Goal: Task Accomplishment & Management: Manage account settings

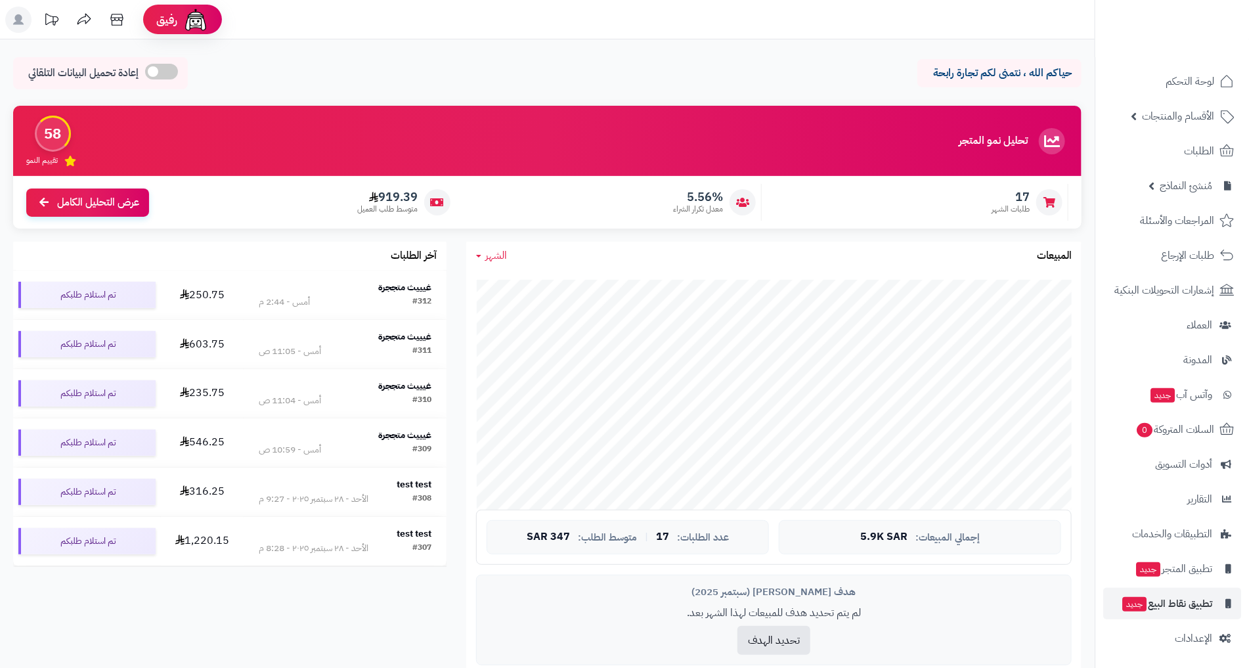
scroll to position [2, 0]
click at [1205, 661] on nav "لوحة التحكم الأقسام والمنتجات المنتجات الأقسام الماركات مواصفات المنتجات مواصفا…" at bounding box center [1172, 350] width 154 height 668
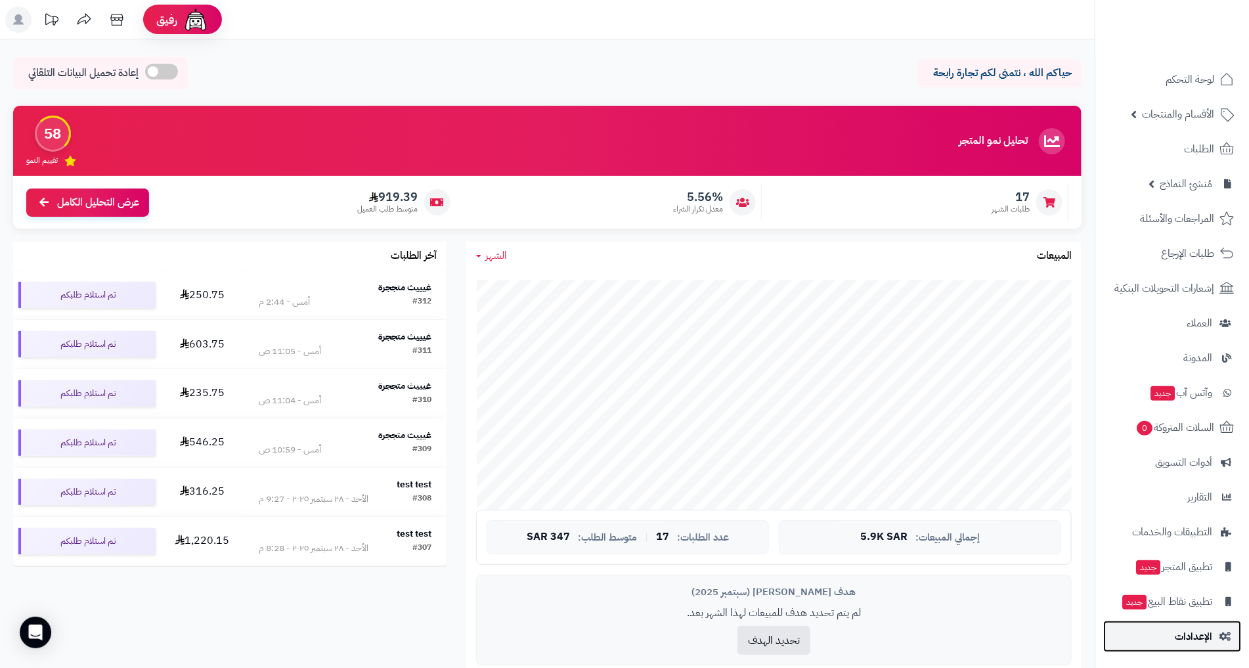
click at [1224, 649] on link "الإعدادات" at bounding box center [1172, 636] width 138 height 32
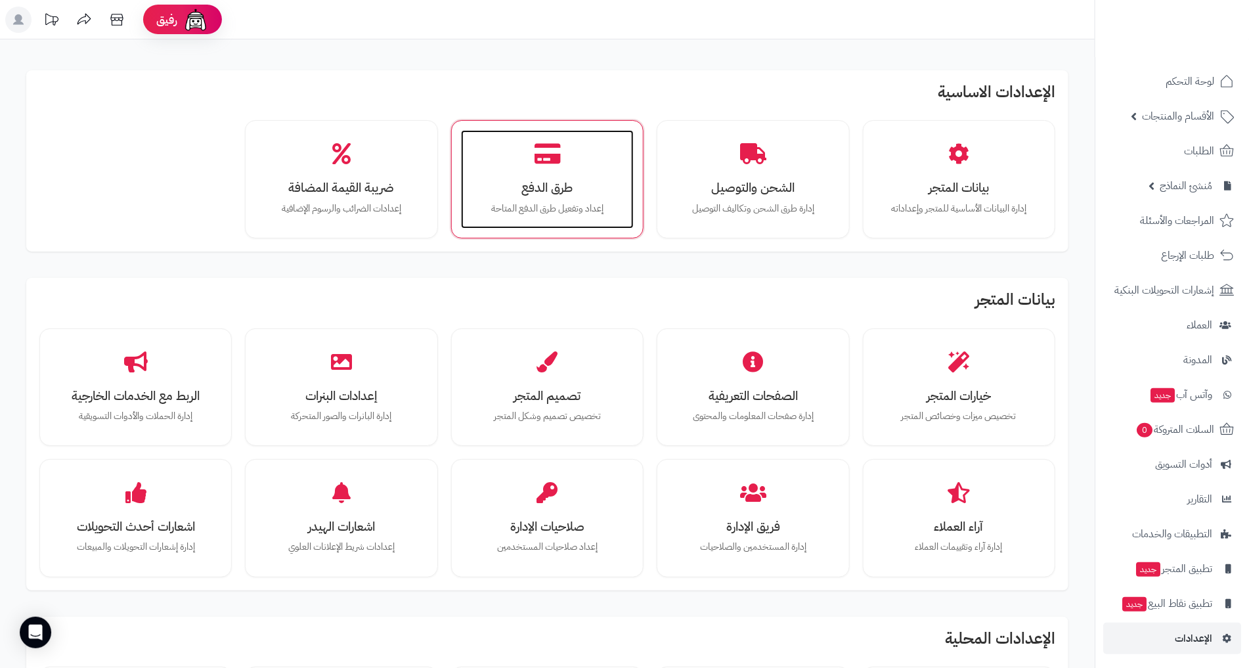
click at [575, 173] on div "طرق الدفع إعداد وتفعيل طرق الدفع المتاحة" at bounding box center [547, 179] width 173 height 98
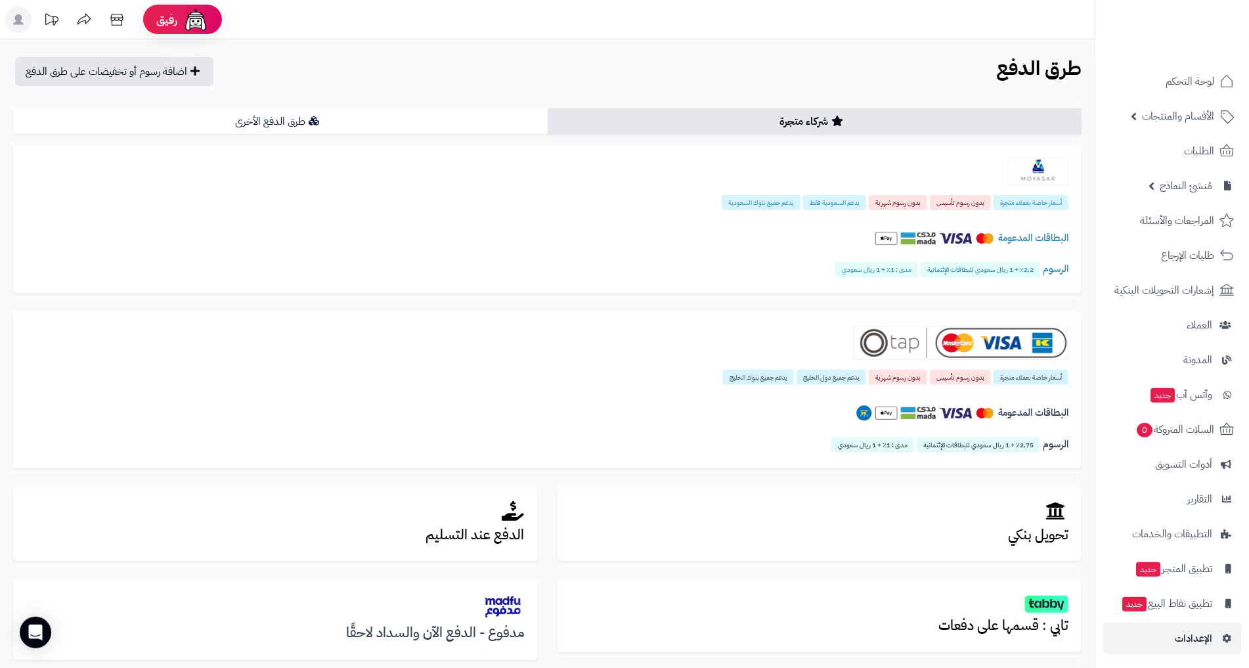
scroll to position [215, 0]
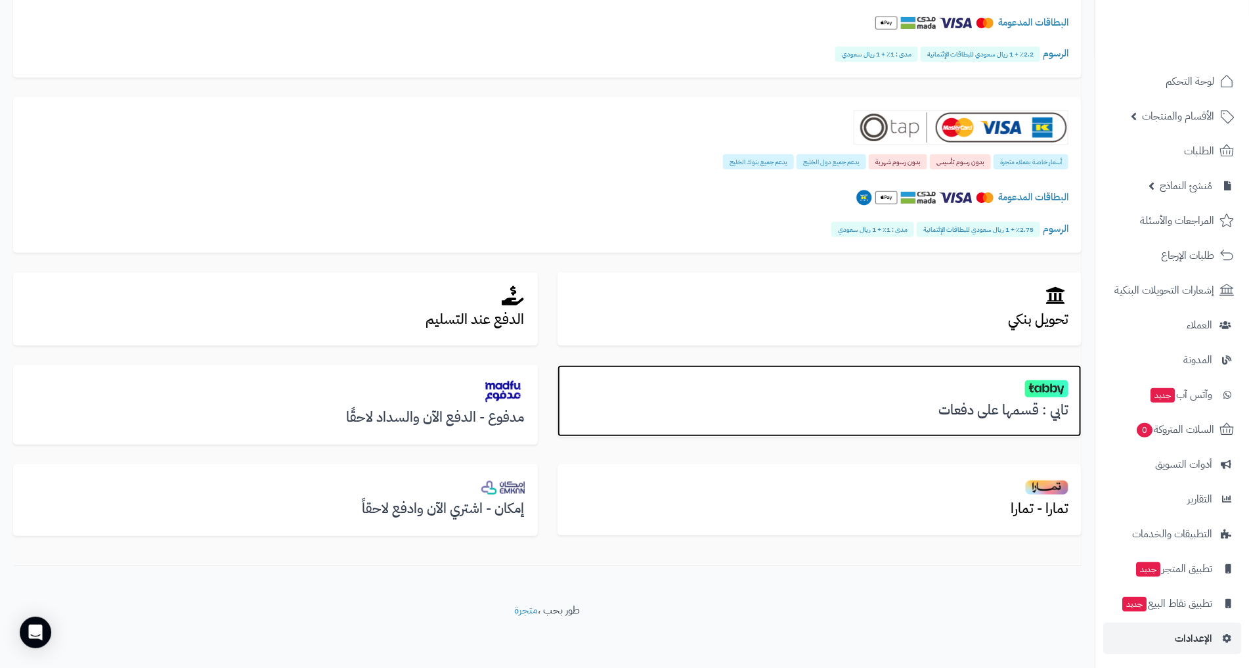
click at [972, 433] on div "تابي : قسمها على دفعات" at bounding box center [819, 401] width 525 height 72
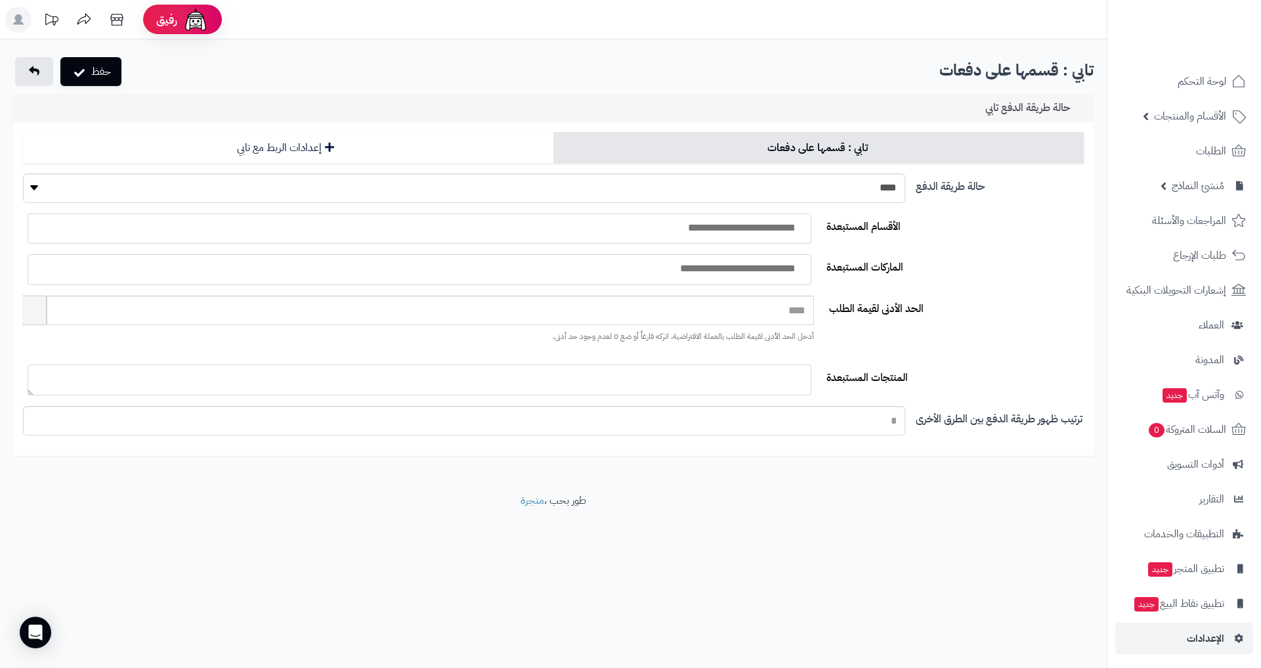
select select
click at [423, 130] on div "**********" at bounding box center [553, 289] width 1081 height 334
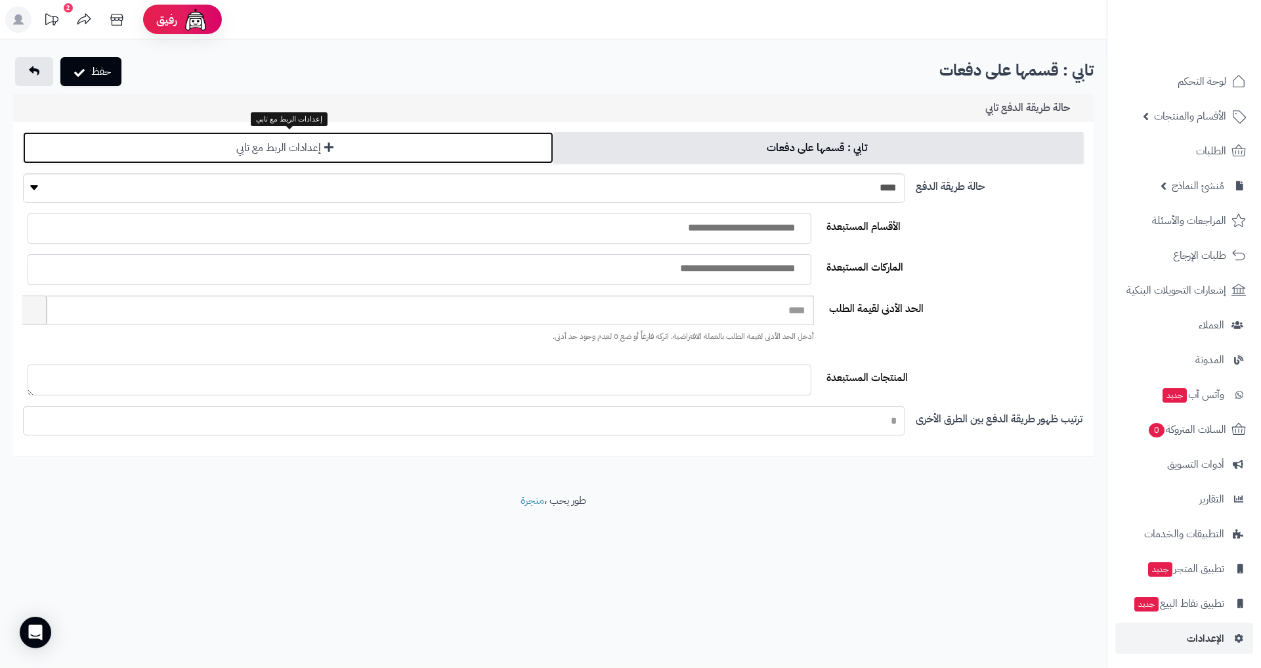
click at [371, 135] on link "إعدادات الربط مع تابي" at bounding box center [288, 148] width 531 height 32
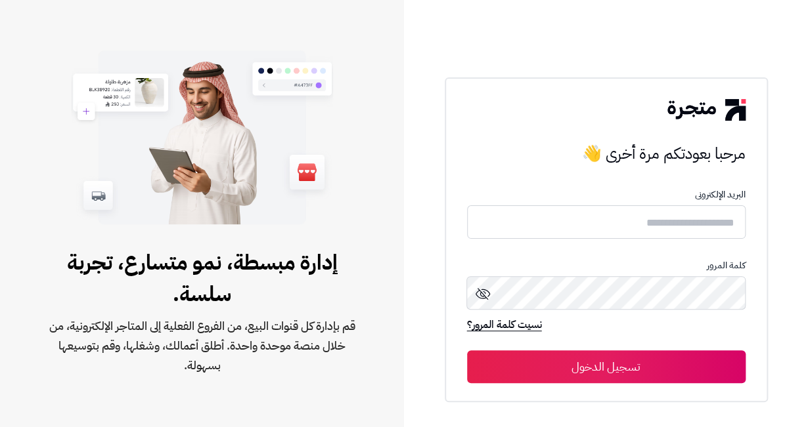
click at [647, 246] on form "البريد الإلكترونى كلمة المرور نسيت كلمة المرور؟ تسجيل الدخول" at bounding box center [606, 287] width 278 height 194
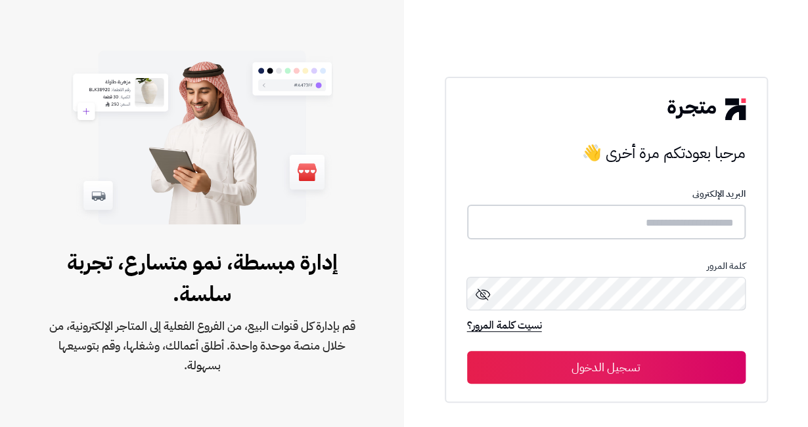
click at [644, 230] on input "text" at bounding box center [606, 222] width 278 height 35
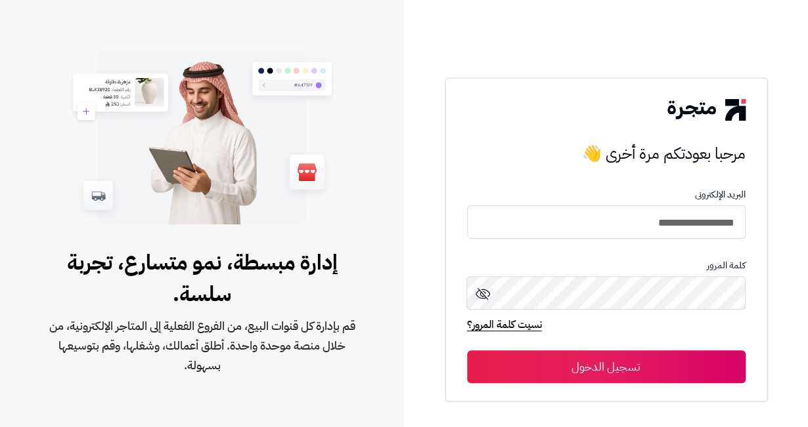
type input "**********"
click at [467, 351] on button "تسجيل الدخول" at bounding box center [606, 367] width 278 height 33
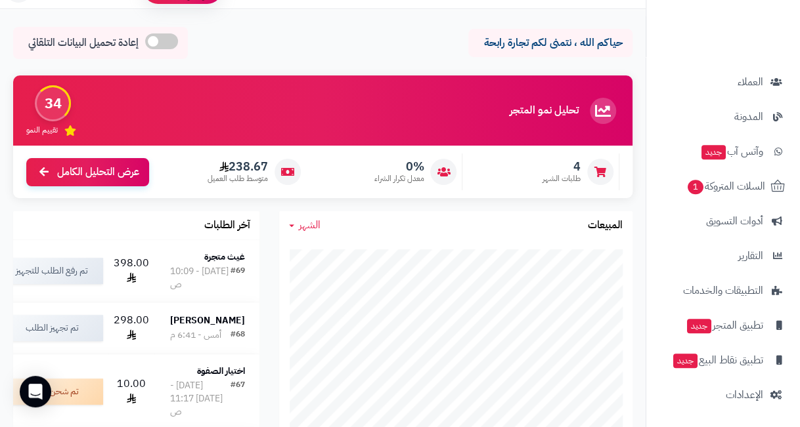
scroll to position [98, 0]
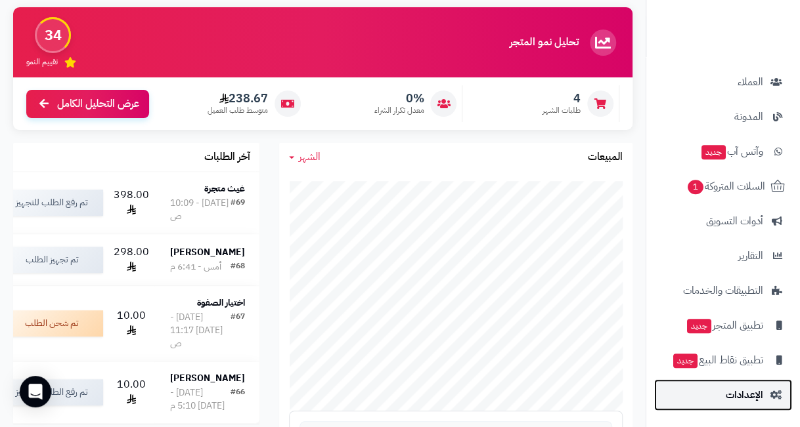
click at [773, 403] on link "الإعدادات" at bounding box center [723, 396] width 138 height 32
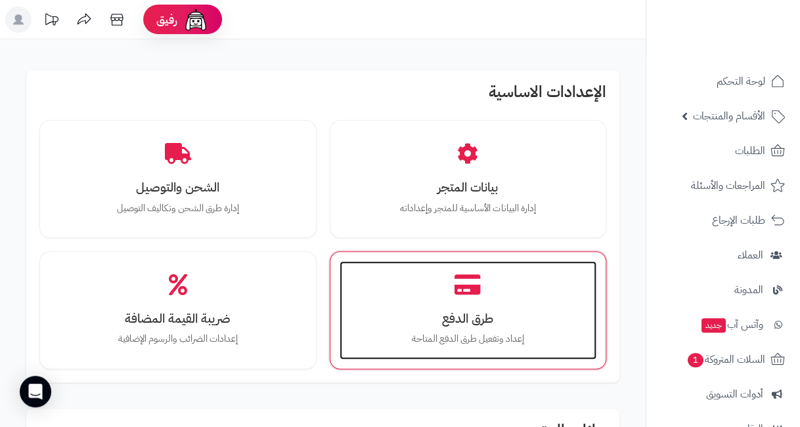
click at [489, 319] on h3 "طرق الدفع" at bounding box center [468, 319] width 231 height 14
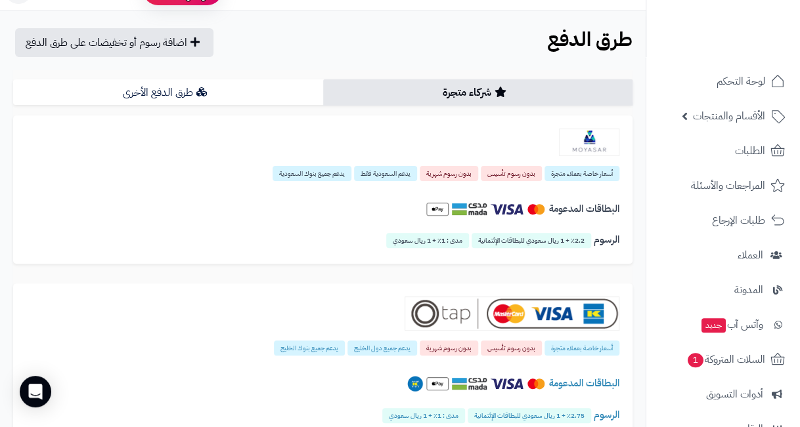
scroll to position [372, 0]
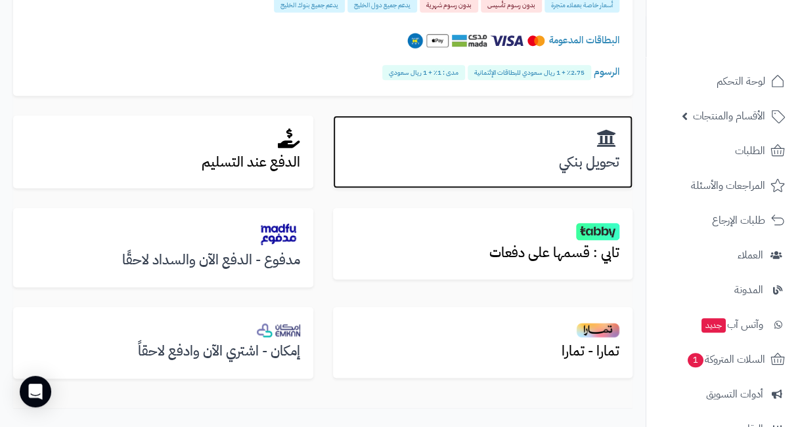
click at [572, 167] on h3 "تحويل بنكي" at bounding box center [483, 162] width 274 height 15
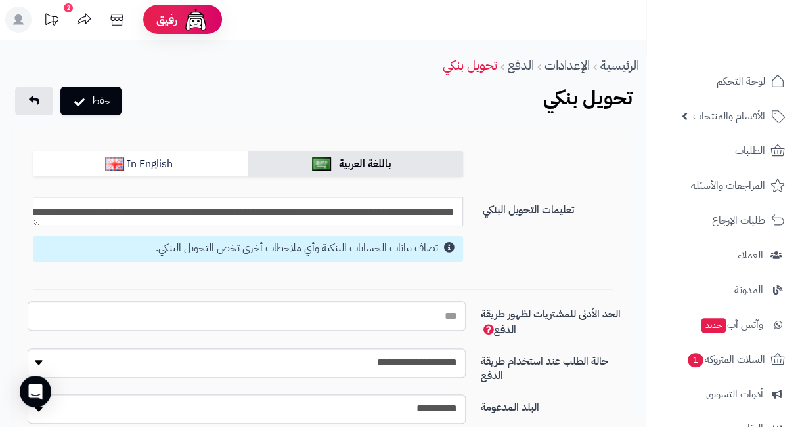
scroll to position [232, 0]
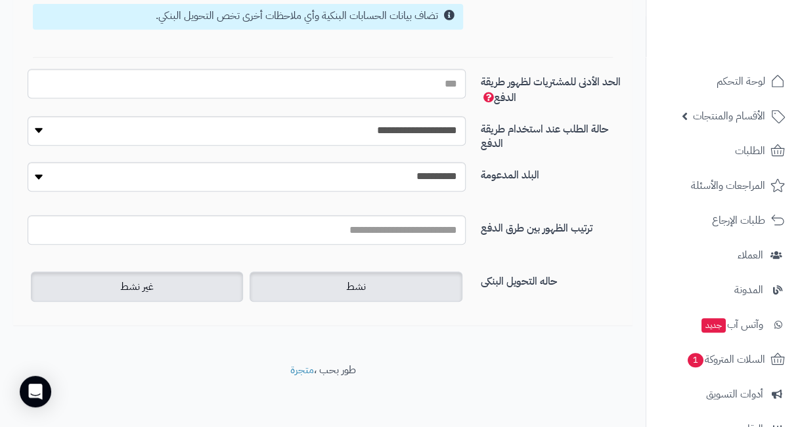
click at [430, 272] on label "نشط" at bounding box center [356, 287] width 212 height 30
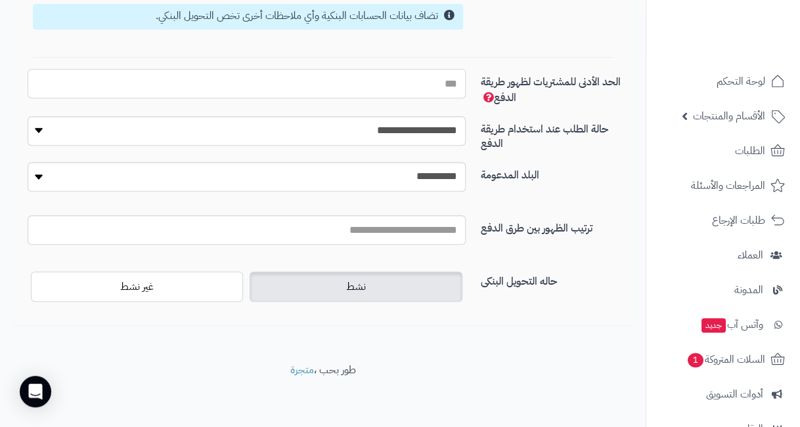
click at [439, 89] on input "الحد الأدنى للمشتريات لظهور طريقة الدفع" at bounding box center [247, 84] width 438 height 30
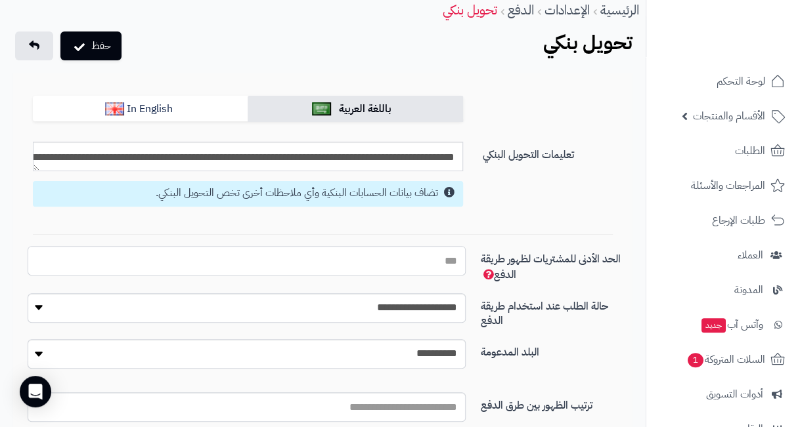
scroll to position [0, 0]
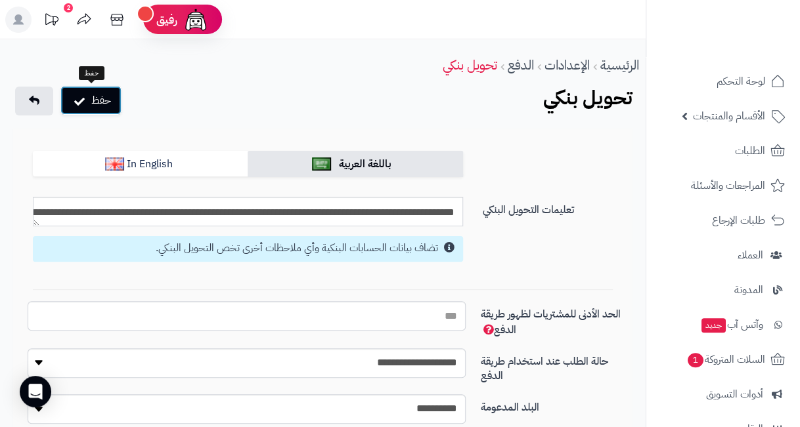
click at [110, 100] on button "حفظ" at bounding box center [90, 100] width 61 height 29
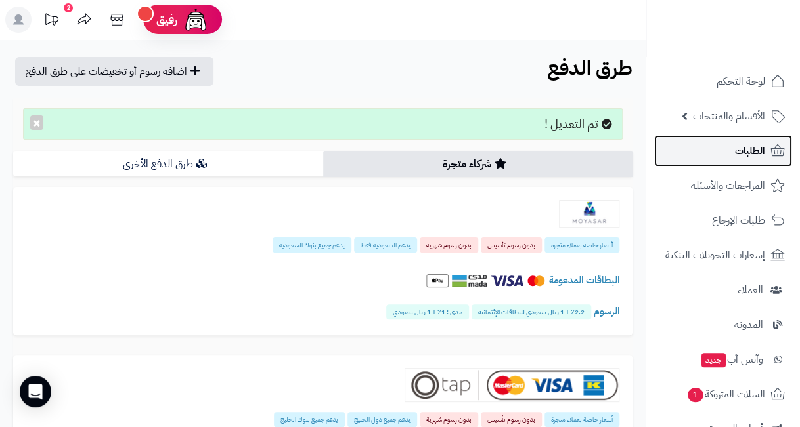
click at [770, 158] on icon at bounding box center [778, 151] width 16 height 16
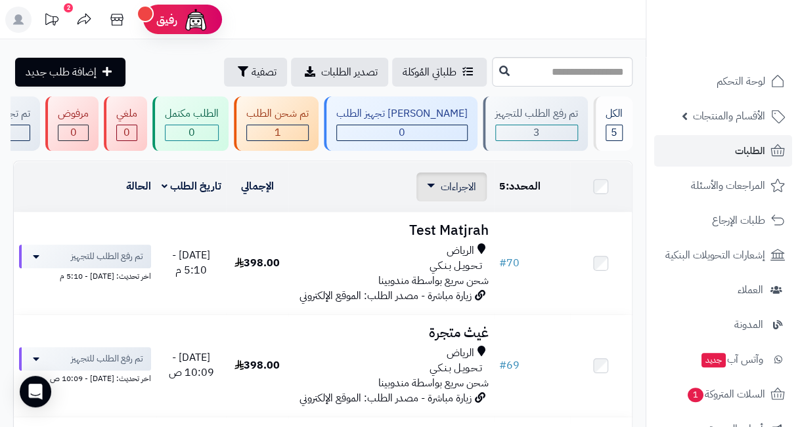
click at [442, 182] on span "الاجراءات" at bounding box center [458, 187] width 35 height 16
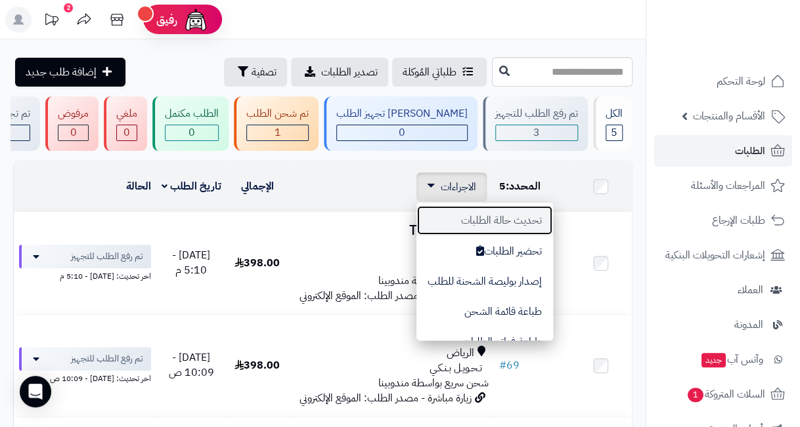
click at [515, 224] on button "تحديث حالة الطلبات" at bounding box center [484, 221] width 137 height 30
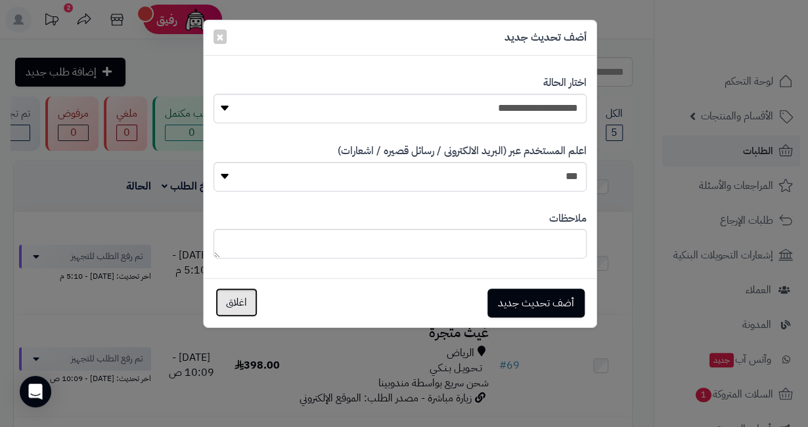
drag, startPoint x: 238, startPoint y: 310, endPoint x: 330, endPoint y: 295, distance: 93.1
click at [238, 309] on button "اغلاق" at bounding box center [236, 303] width 42 height 29
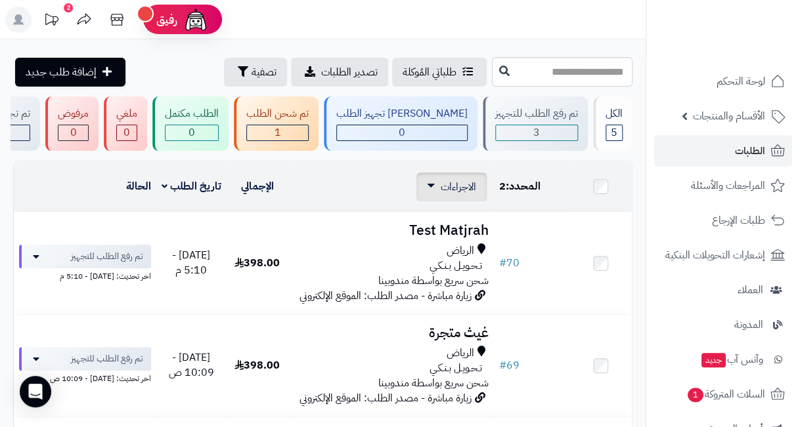
click at [443, 188] on span "الاجراءات" at bounding box center [458, 187] width 35 height 16
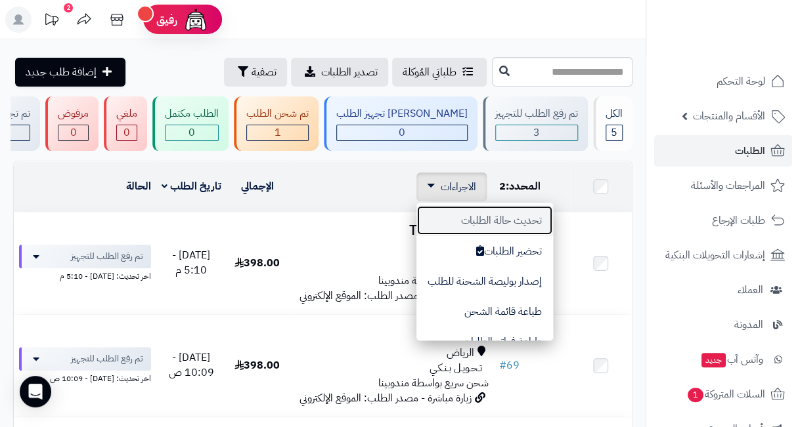
click at [501, 215] on button "تحديث حالة الطلبات" at bounding box center [484, 221] width 137 height 30
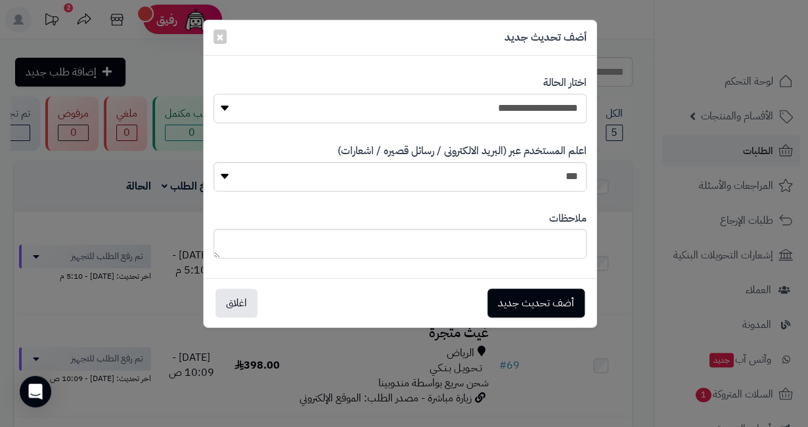
click at [531, 102] on select "**********" at bounding box center [399, 109] width 373 height 30
select select "*"
click at [213, 94] on select "**********" at bounding box center [399, 109] width 373 height 30
click at [558, 175] on select "*** **" at bounding box center [399, 177] width 373 height 30
select select "*"
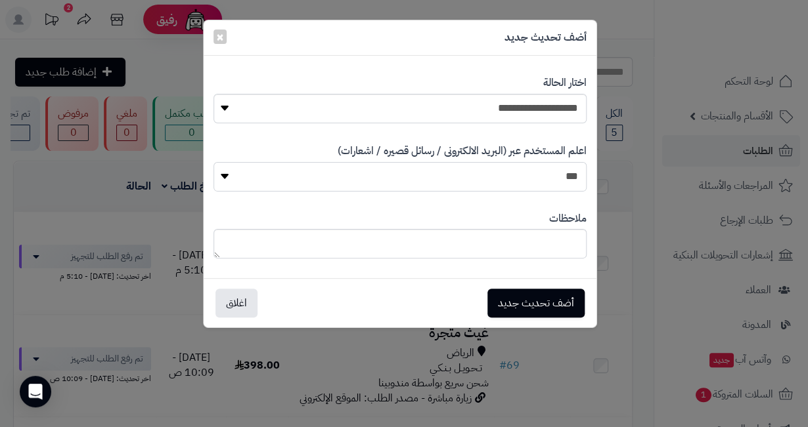
click at [213, 162] on select "*** **" at bounding box center [399, 177] width 373 height 30
click at [545, 307] on button "أضف تحديث جديد" at bounding box center [535, 302] width 97 height 29
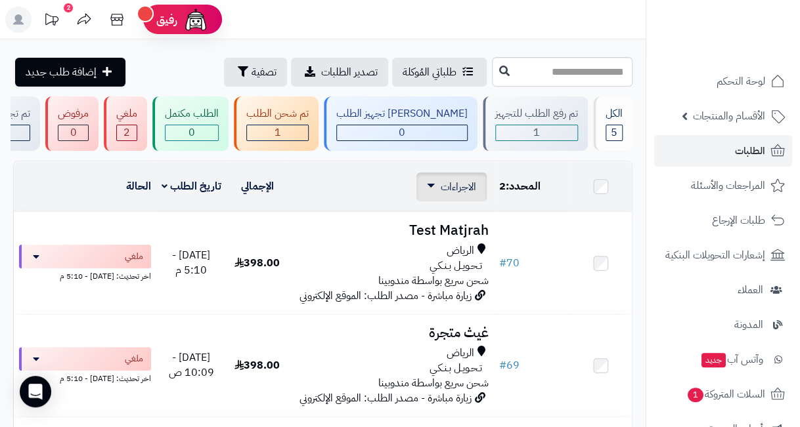
click at [454, 181] on span "الاجراءات" at bounding box center [458, 187] width 35 height 16
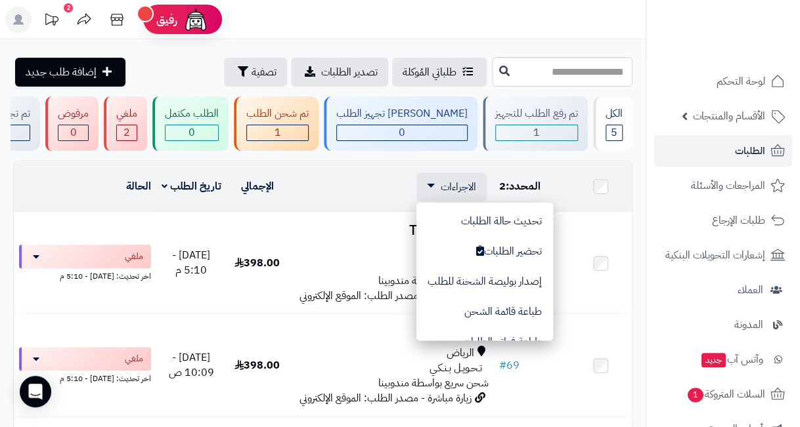
click at [339, 179] on div "الاجراءات تحديث حالة الطلبات تحضير الطلبات إصدار بوليصة الشحنة للطلب طباعة قائم…" at bounding box center [390, 187] width 195 height 29
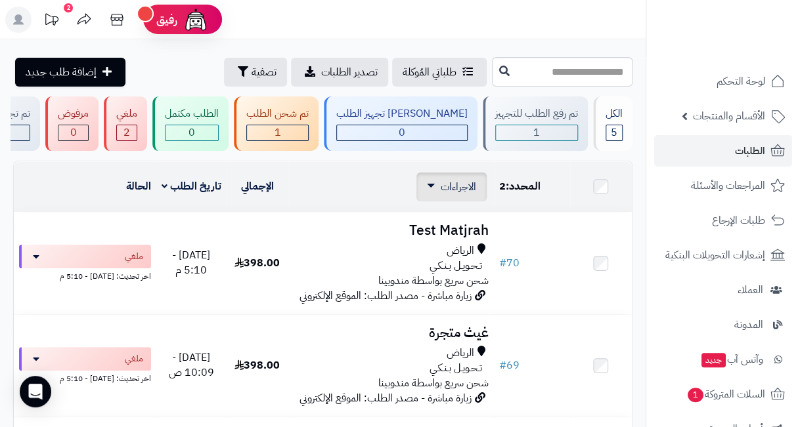
click at [463, 179] on span "الاجراءات" at bounding box center [458, 187] width 35 height 16
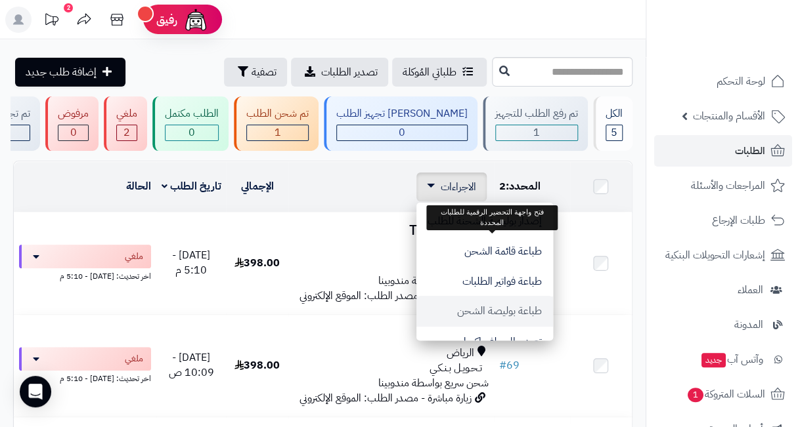
scroll to position [108, 0]
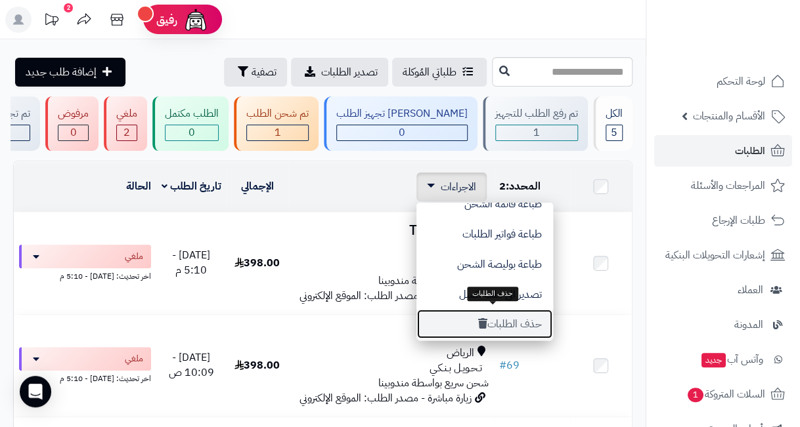
click at [512, 322] on button "حذف الطلبات" at bounding box center [484, 324] width 137 height 30
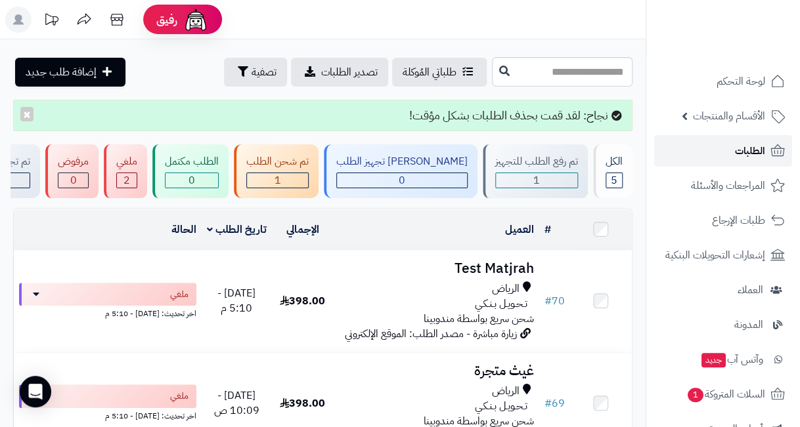
click at [754, 153] on span "الطلبات" at bounding box center [750, 151] width 30 height 18
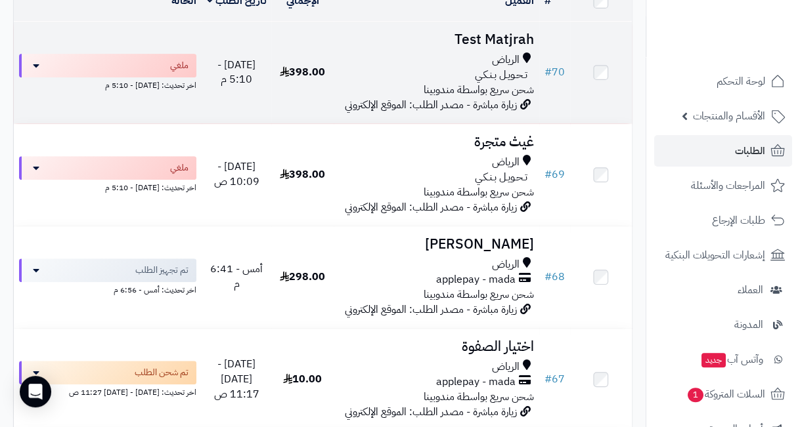
scroll to position [188, 0]
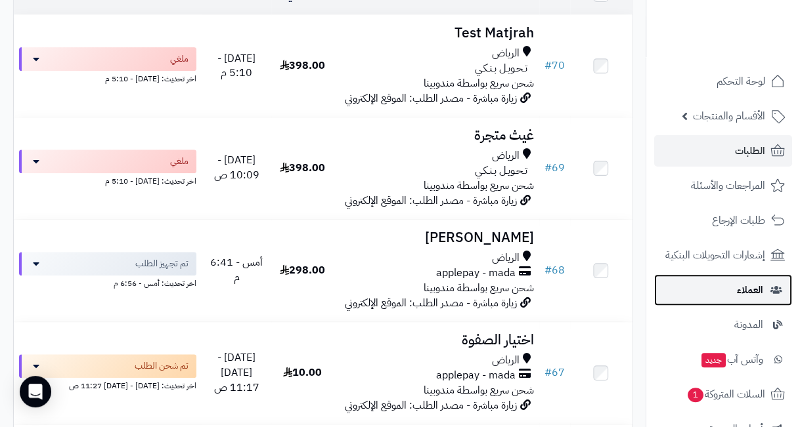
click at [726, 293] on link "العملاء" at bounding box center [723, 290] width 138 height 32
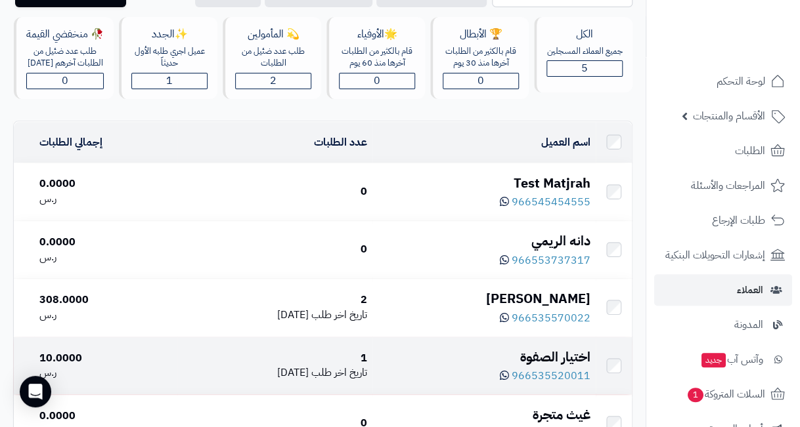
scroll to position [199, 0]
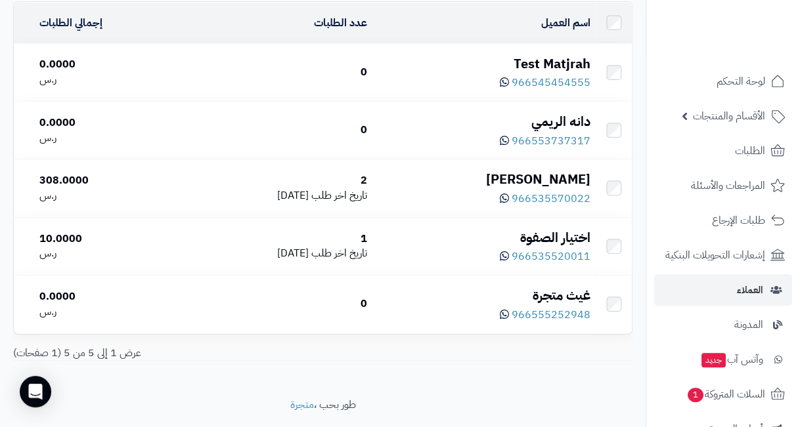
click at [620, 72] on td at bounding box center [614, 72] width 36 height 57
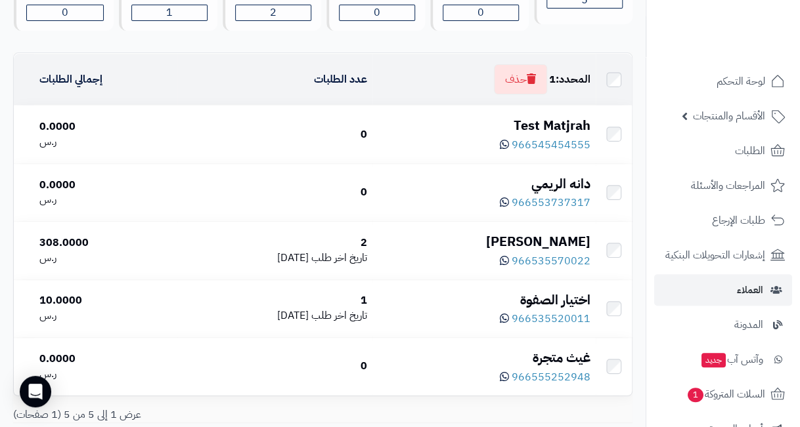
scroll to position [86, 0]
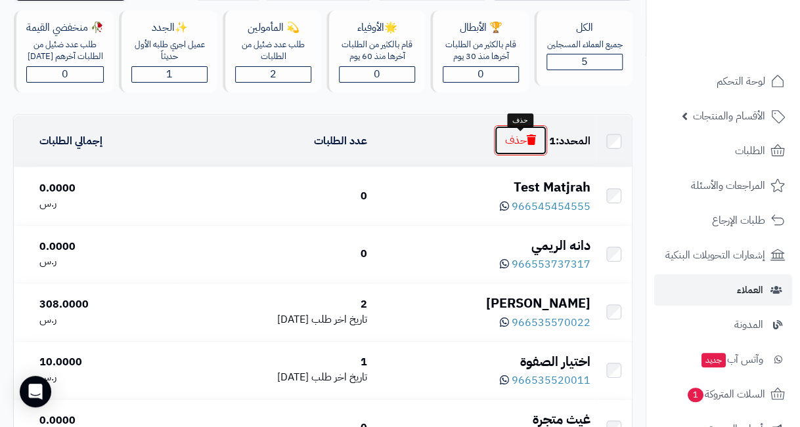
click at [517, 156] on button "حذف" at bounding box center [520, 140] width 53 height 30
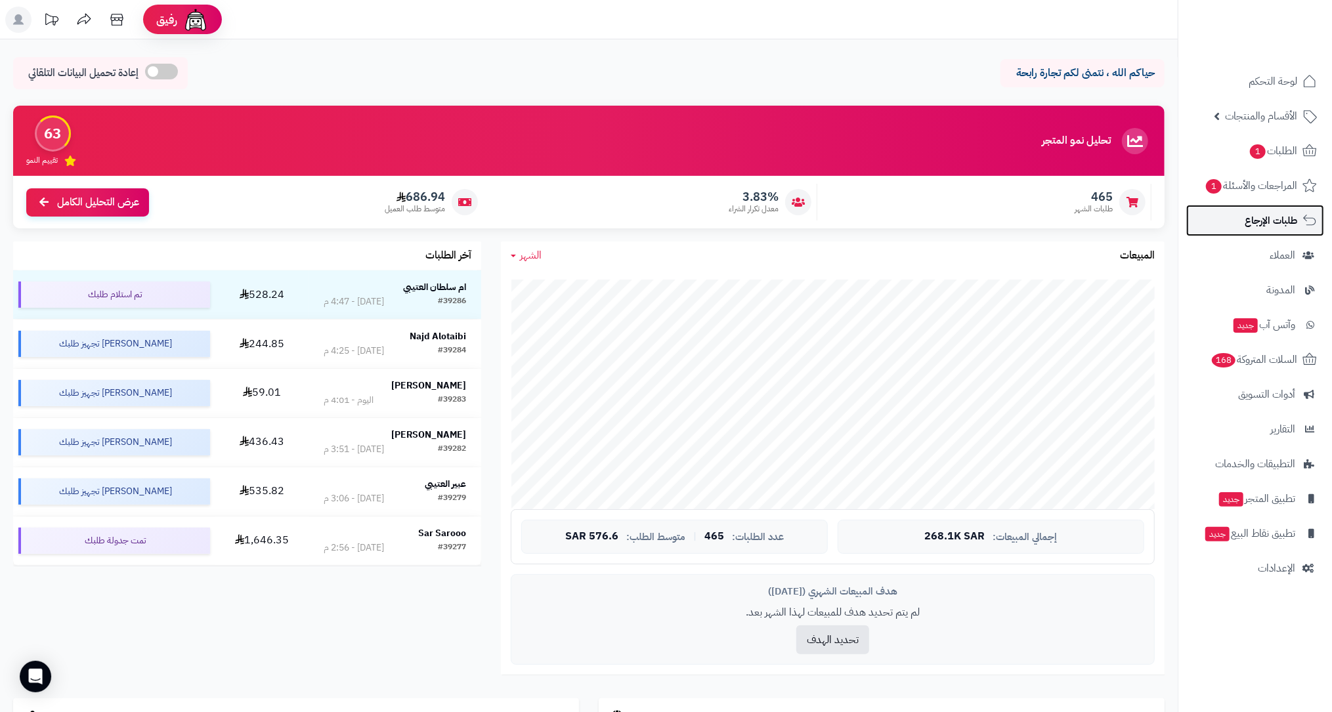
click at [1280, 213] on span "طلبات الإرجاع" at bounding box center [1271, 220] width 53 height 18
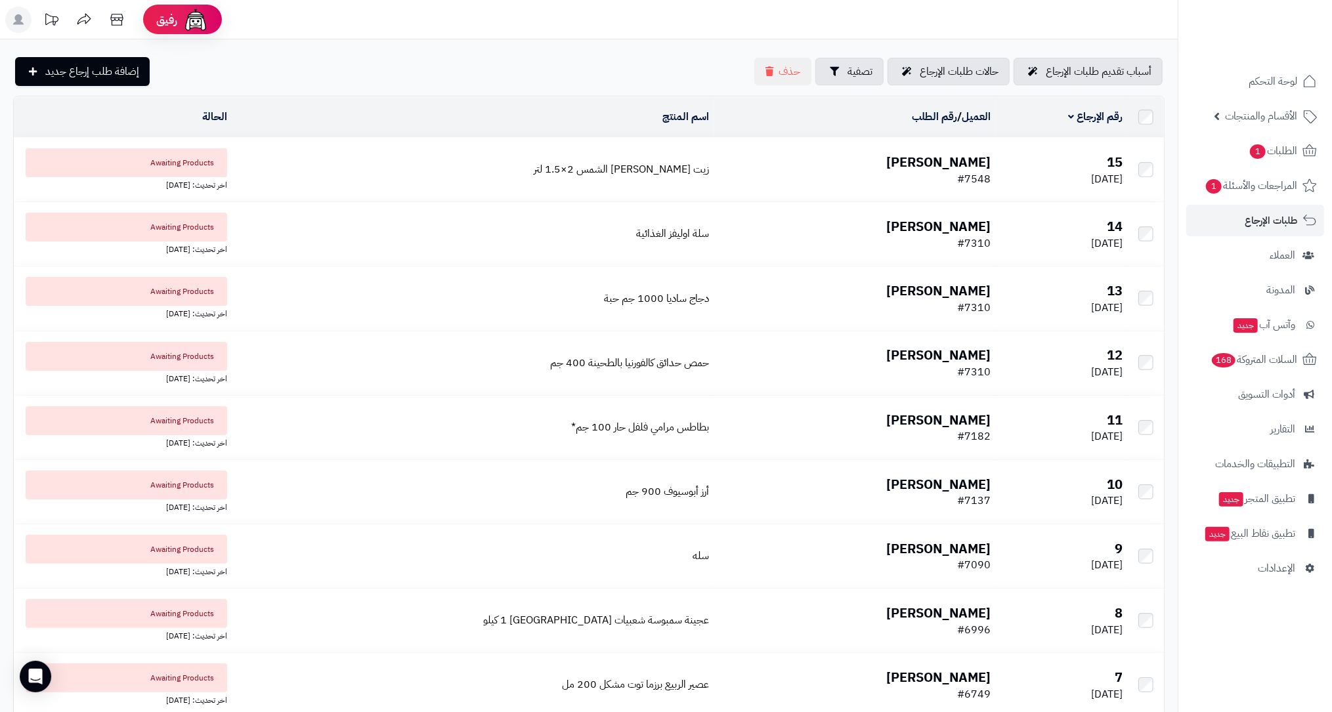
click at [934, 156] on b "[PERSON_NAME]" at bounding box center [938, 162] width 104 height 20
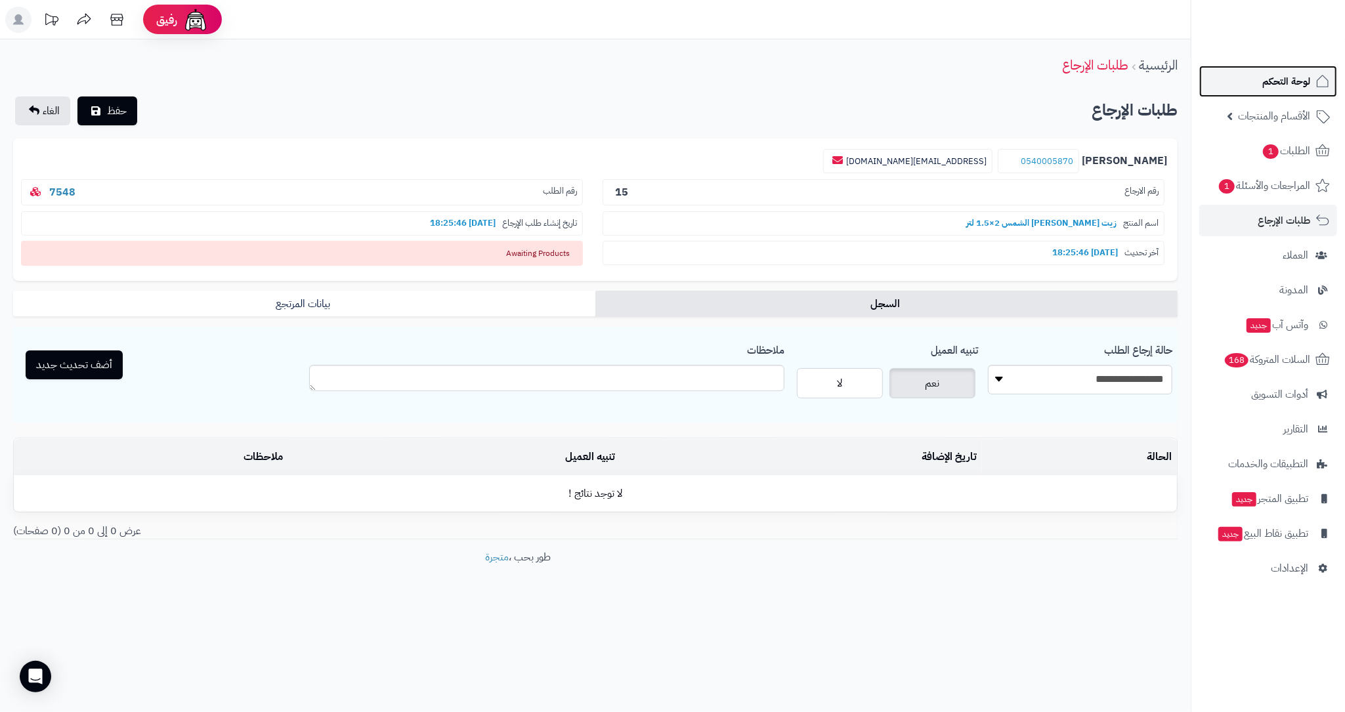
click at [1286, 74] on span "لوحة التحكم" at bounding box center [1287, 81] width 48 height 18
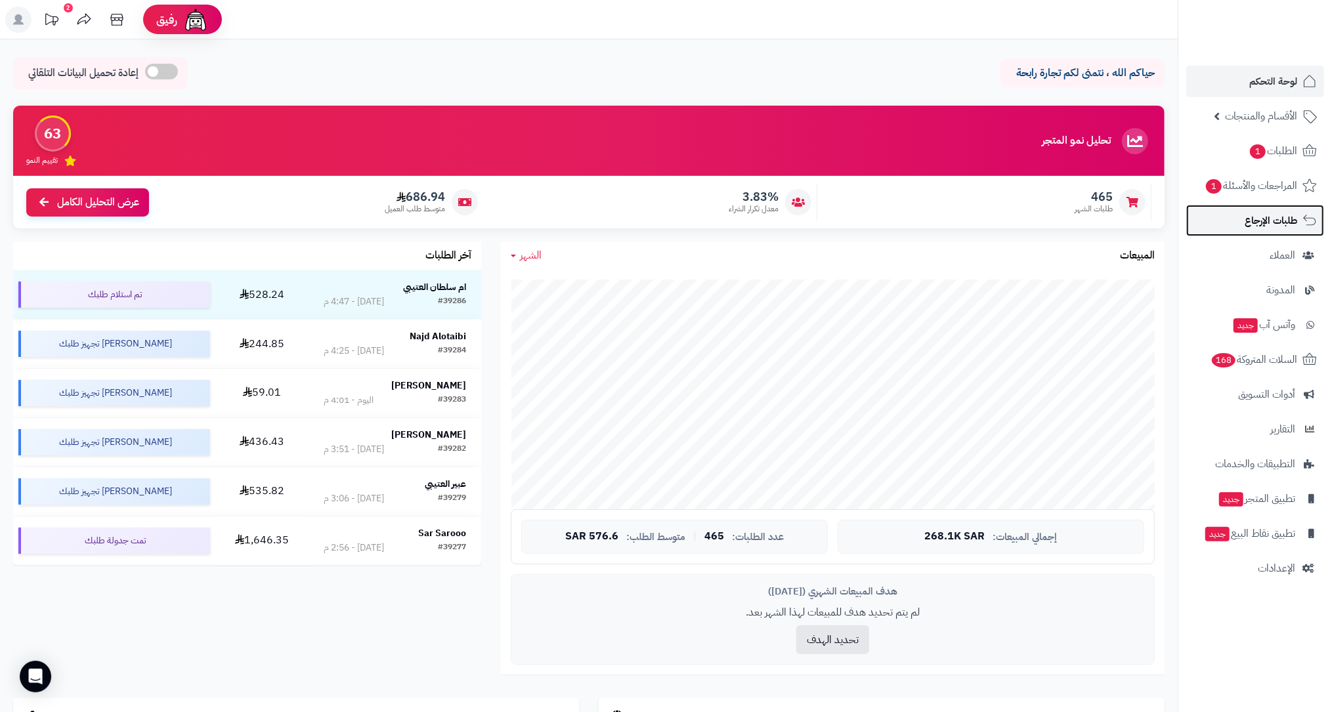
click at [1271, 224] on span "طلبات الإرجاع" at bounding box center [1271, 220] width 53 height 18
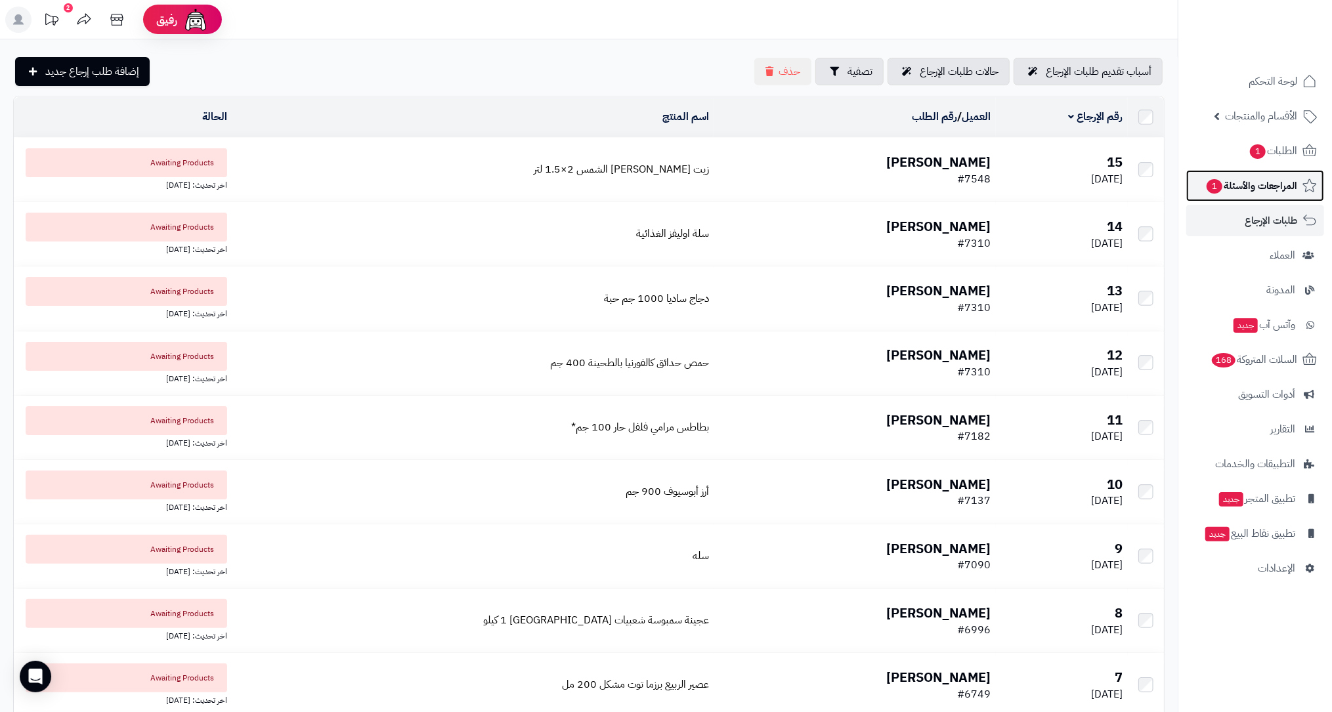
click at [1262, 179] on span "المراجعات والأسئلة 1" at bounding box center [1251, 186] width 92 height 18
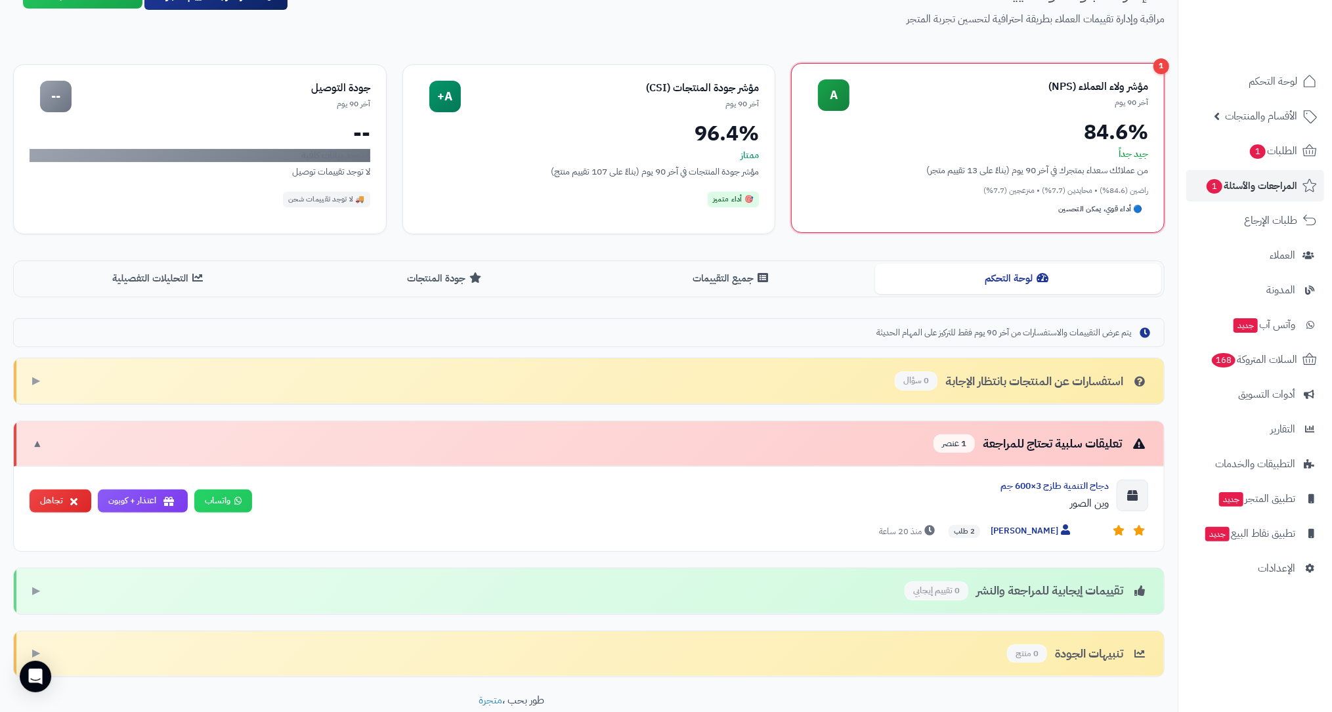
scroll to position [155, 0]
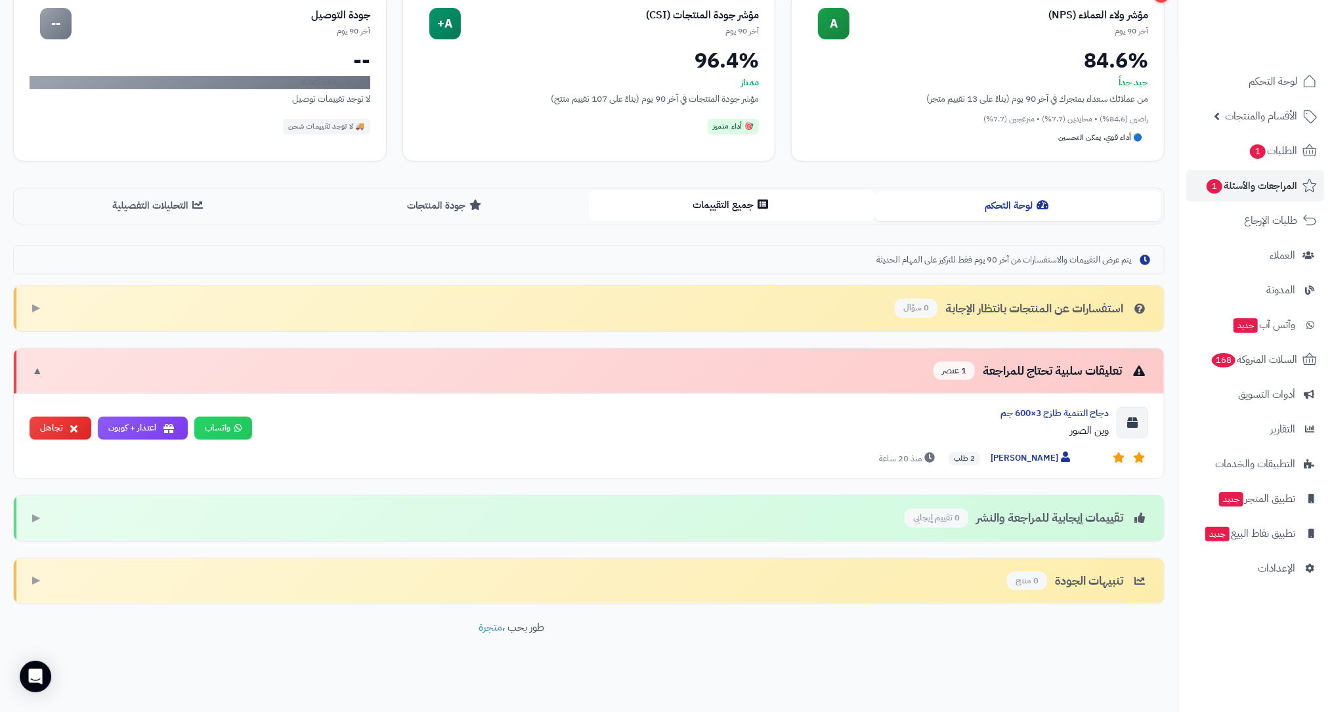
click at [726, 190] on button "جميع التقييمات" at bounding box center [732, 205] width 286 height 30
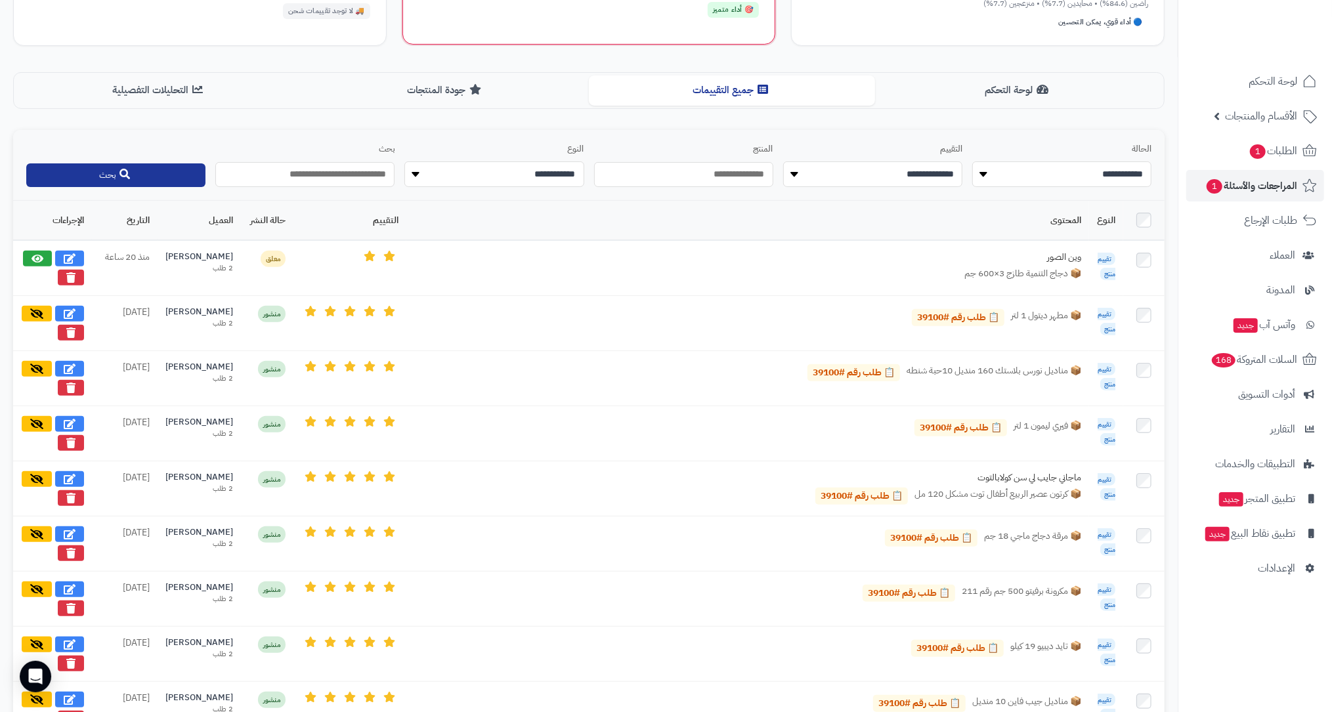
scroll to position [0, 0]
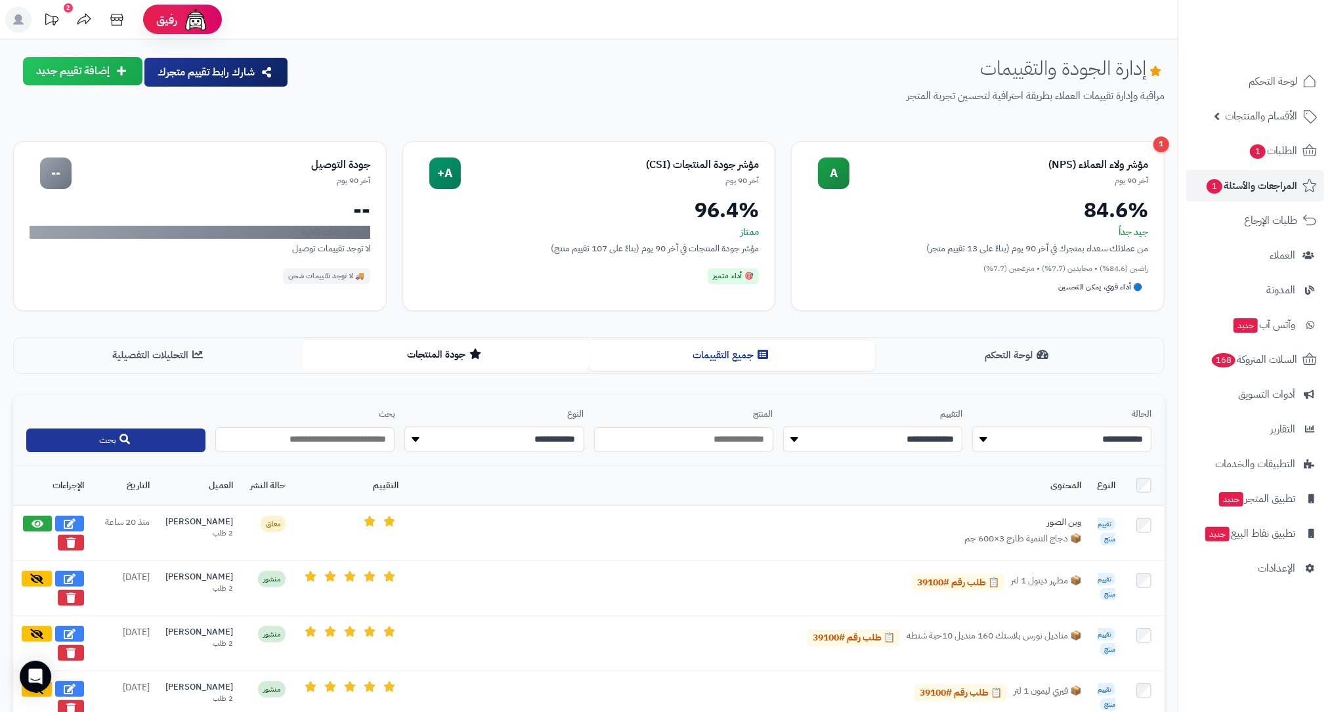
click at [448, 359] on button "جودة المنتجات" at bounding box center [446, 355] width 286 height 30
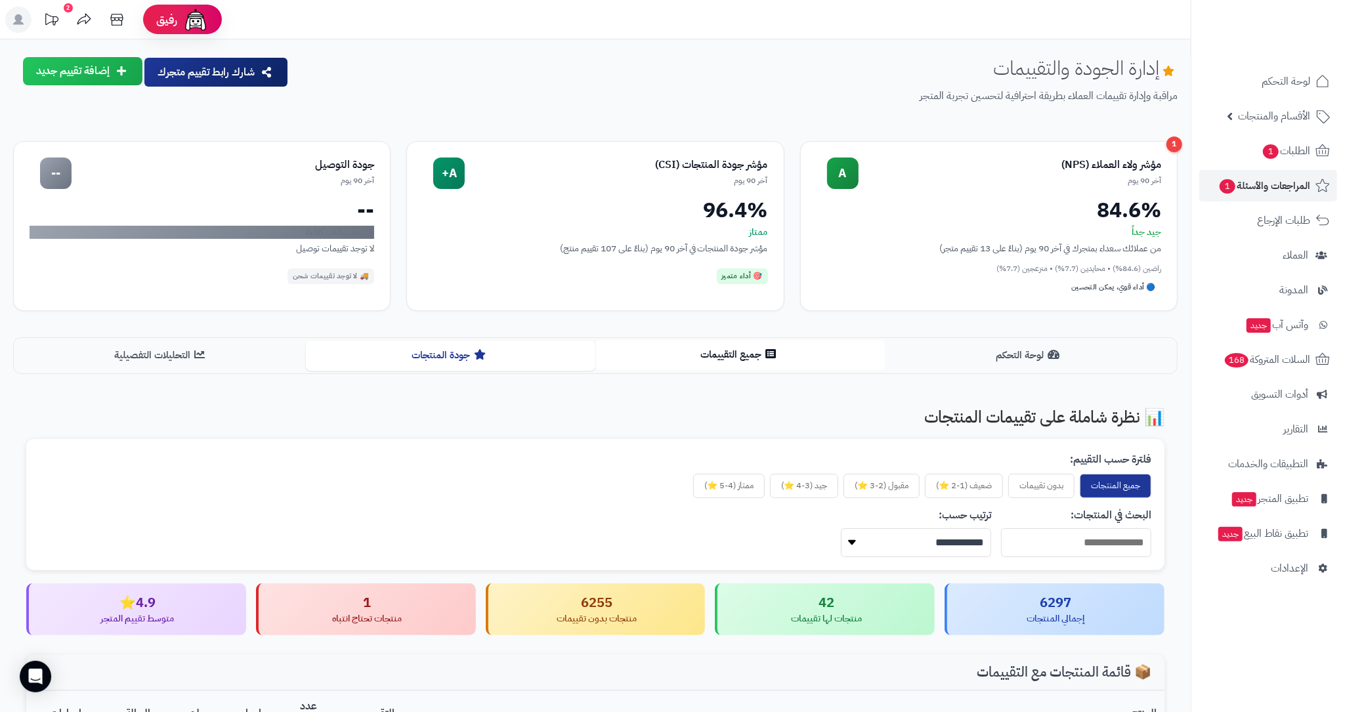
click at [739, 357] on button "جميع التقييمات" at bounding box center [741, 355] width 290 height 30
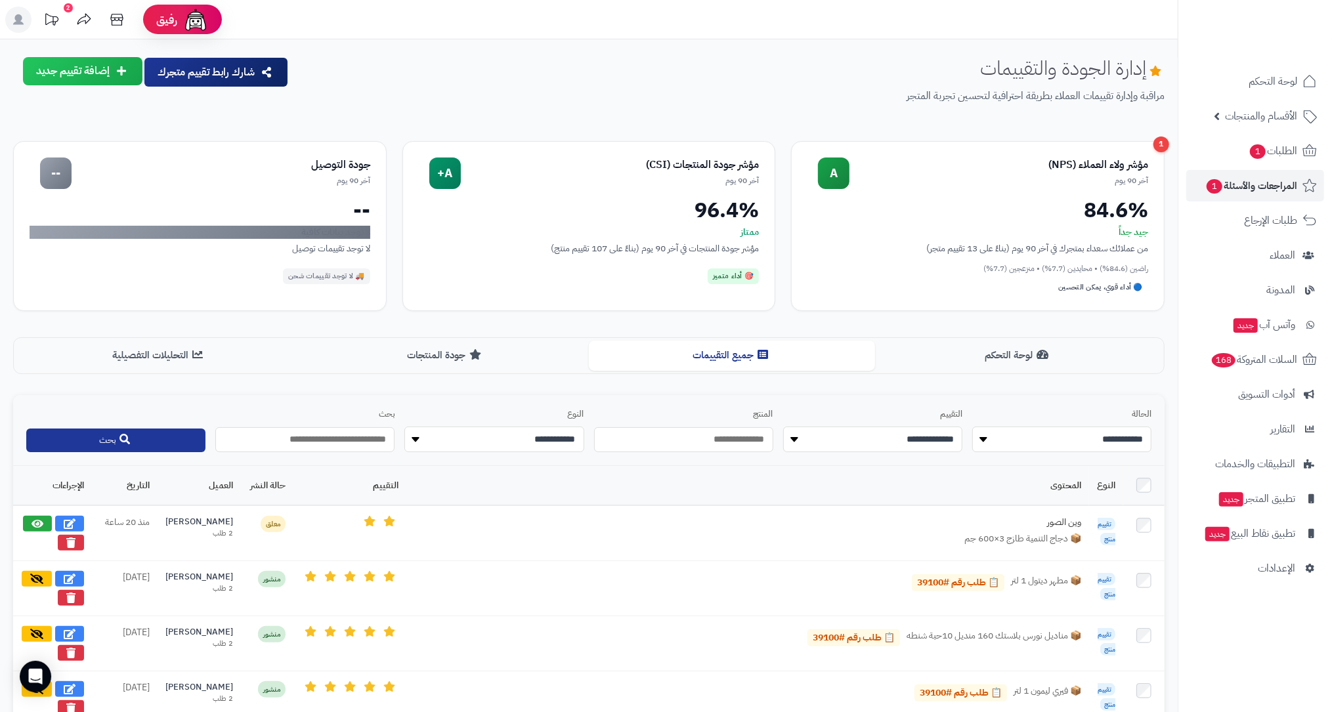
click at [1249, 56] on div at bounding box center [1255, 28] width 154 height 57
click at [1255, 71] on link "لوحة التحكم" at bounding box center [1255, 82] width 138 height 32
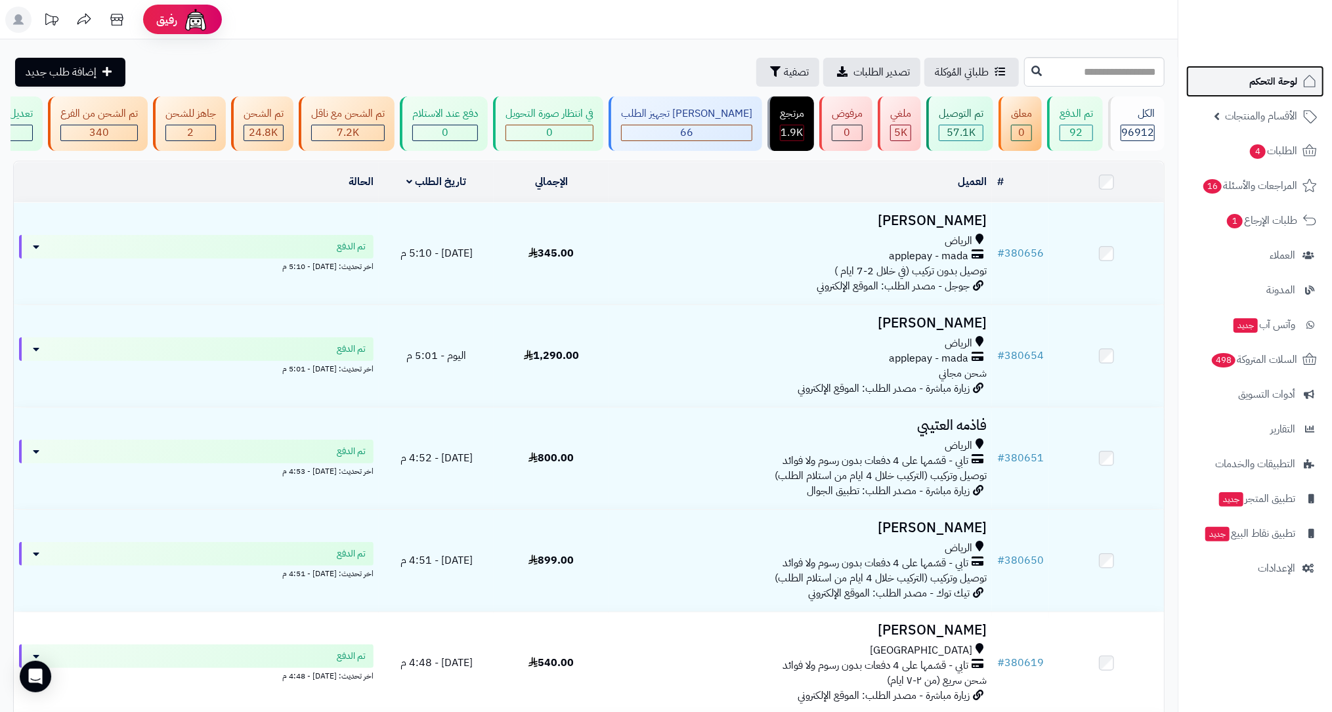
click at [1263, 83] on span "لوحة التحكم" at bounding box center [1273, 81] width 48 height 18
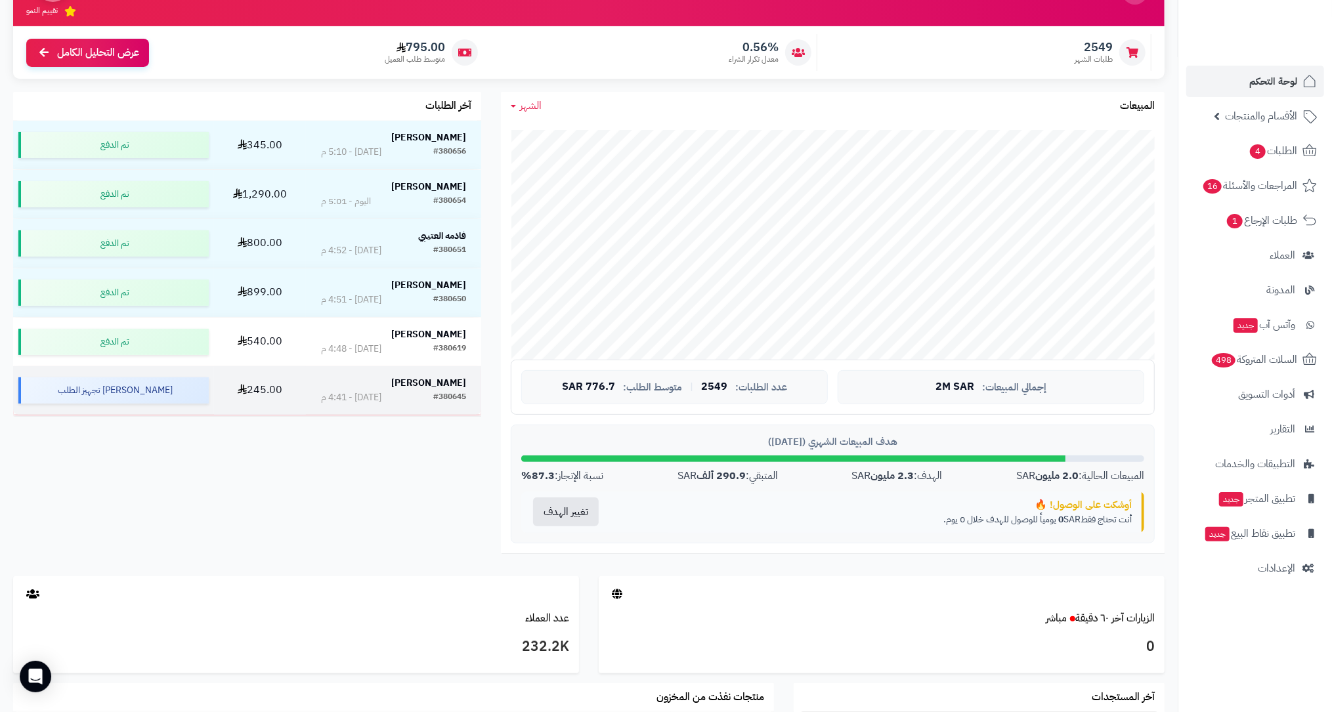
scroll to position [17, 0]
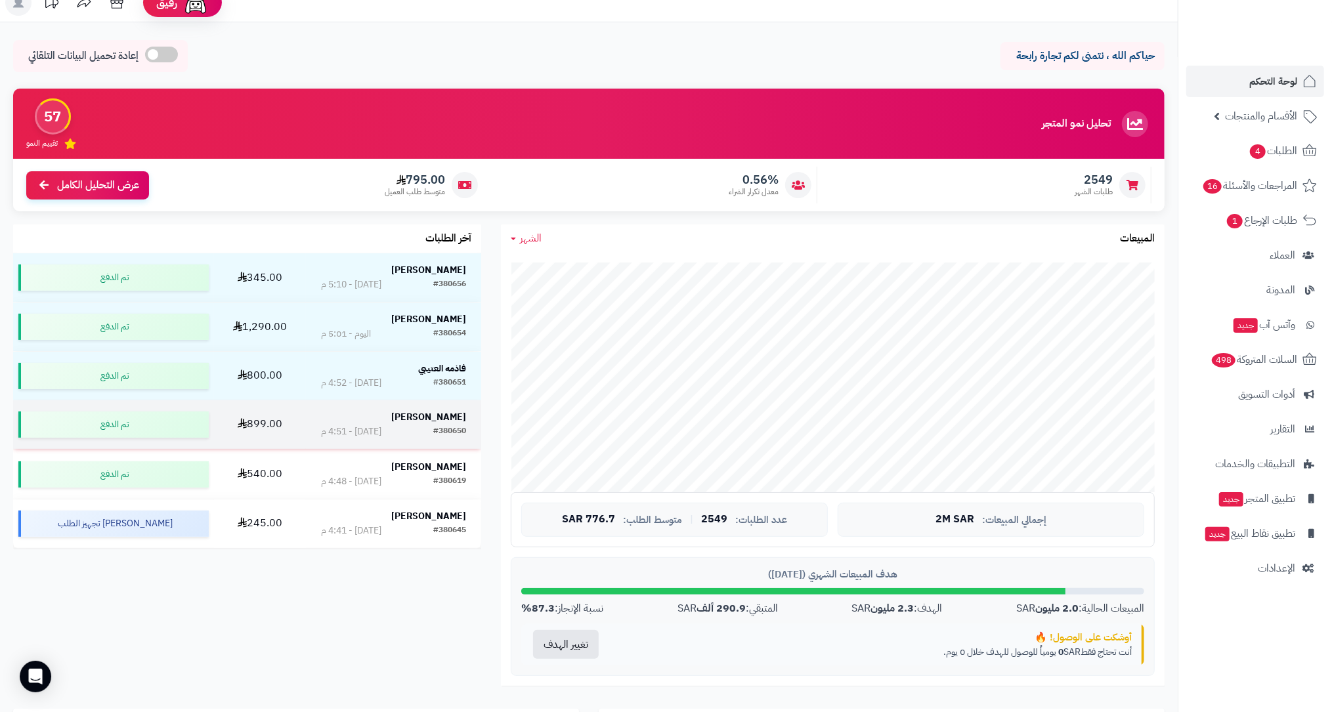
click at [428, 446] on td "فاطمه مجممي #380650 اليوم - 4:51 م" at bounding box center [394, 425] width 176 height 49
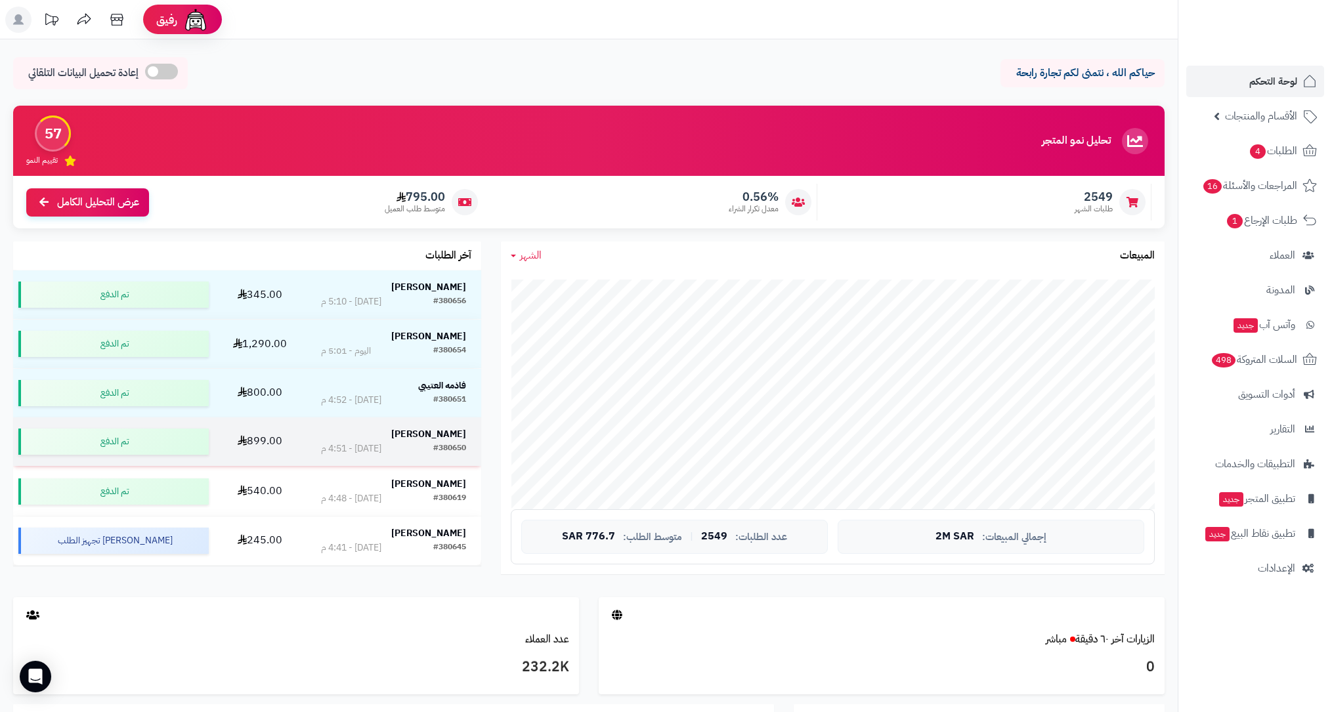
scroll to position [17, 0]
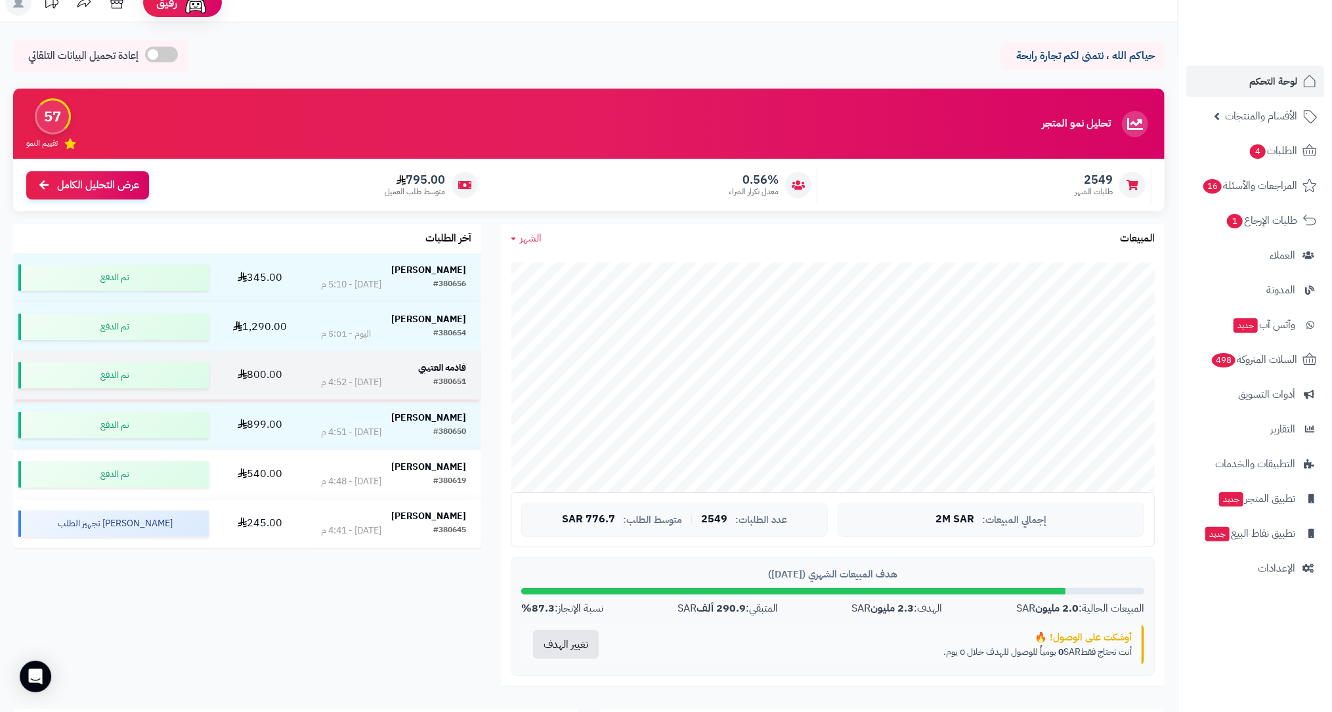
click at [408, 355] on td "فاذمه العتيبي #380651 اليوم - 4:52 م" at bounding box center [394, 375] width 176 height 49
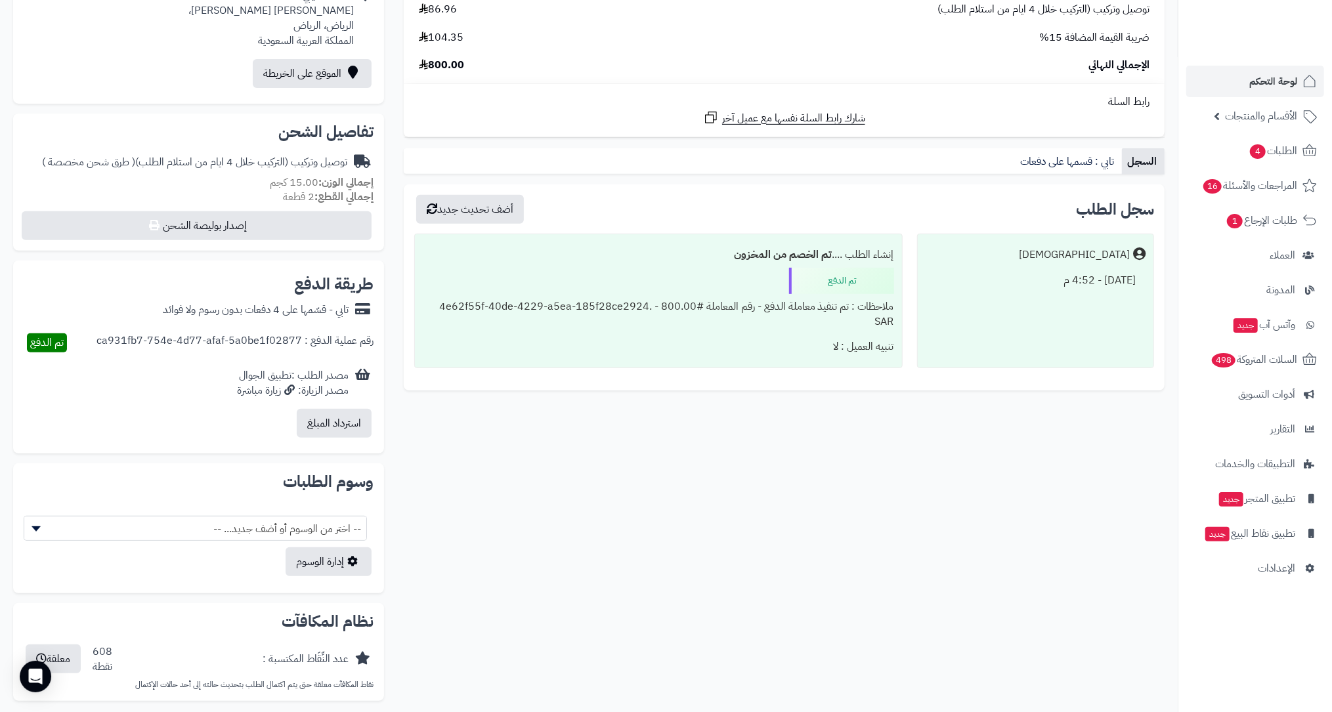
scroll to position [345, 0]
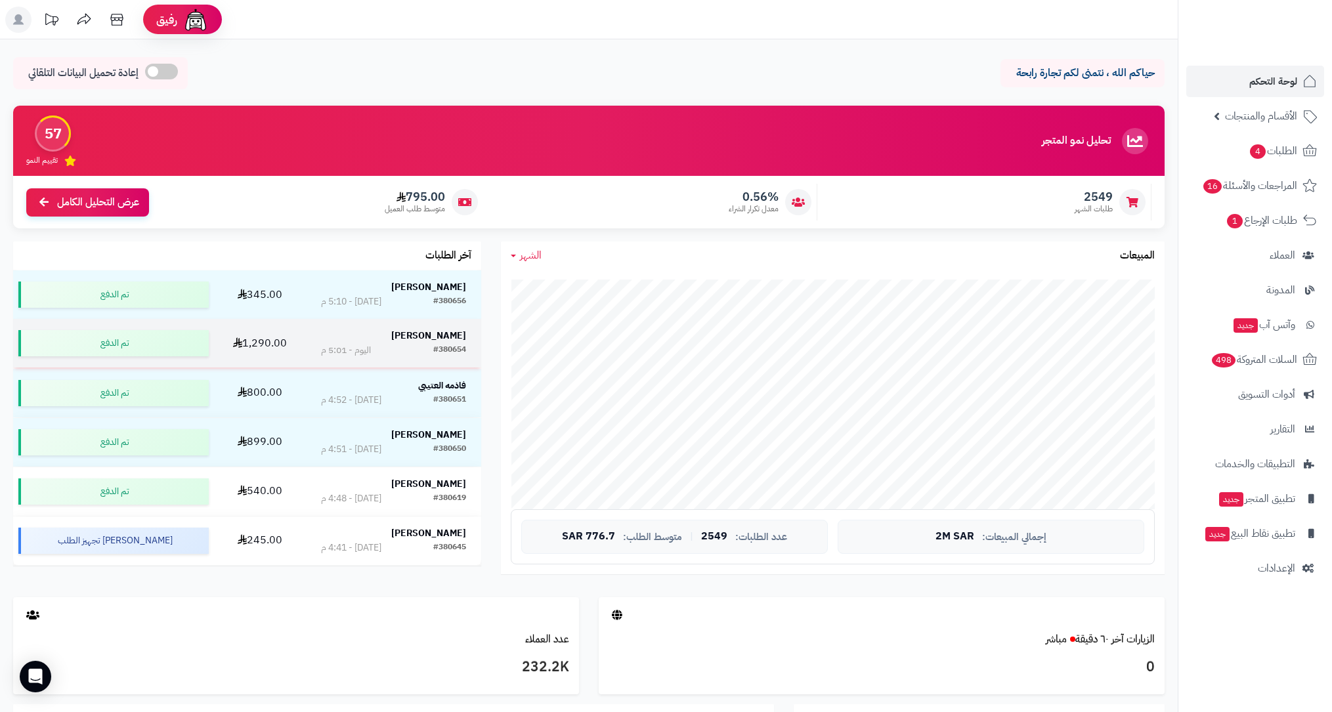
scroll to position [17, 0]
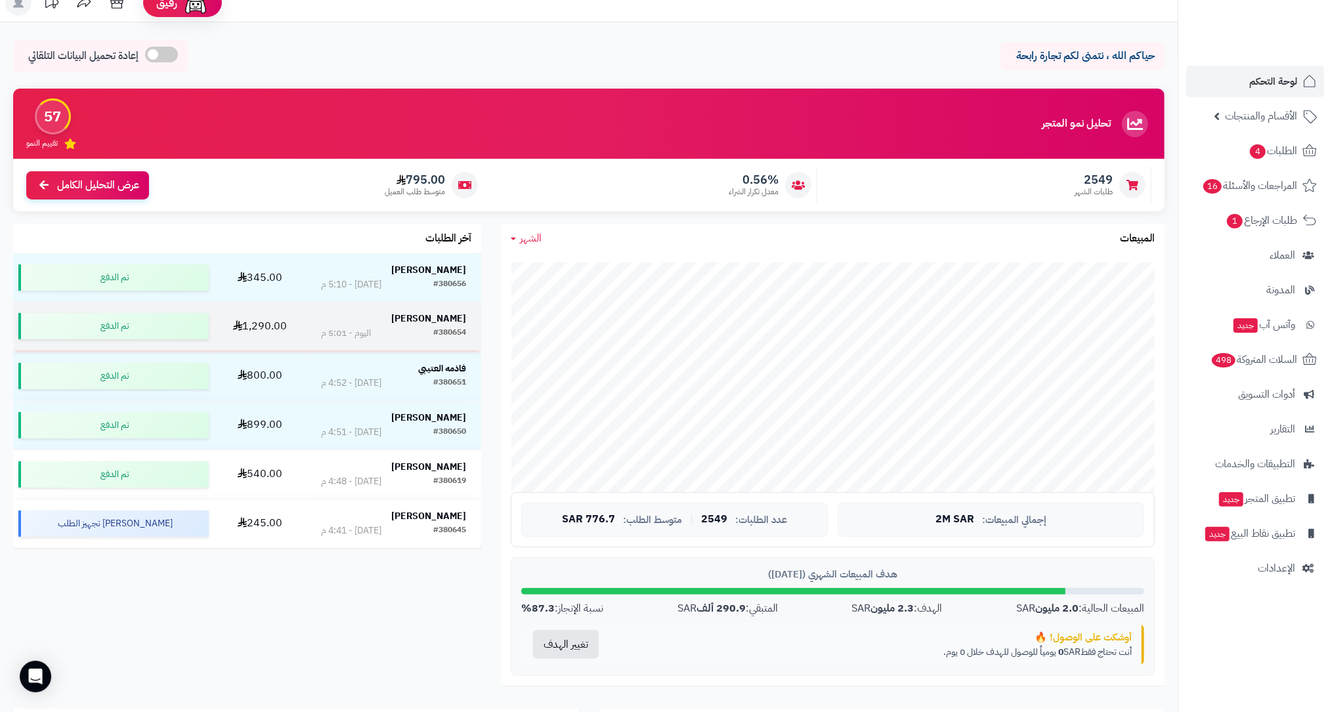
click at [423, 307] on td "Jodi Saleh #380654 اليوم - 5:01 م" at bounding box center [394, 326] width 176 height 49
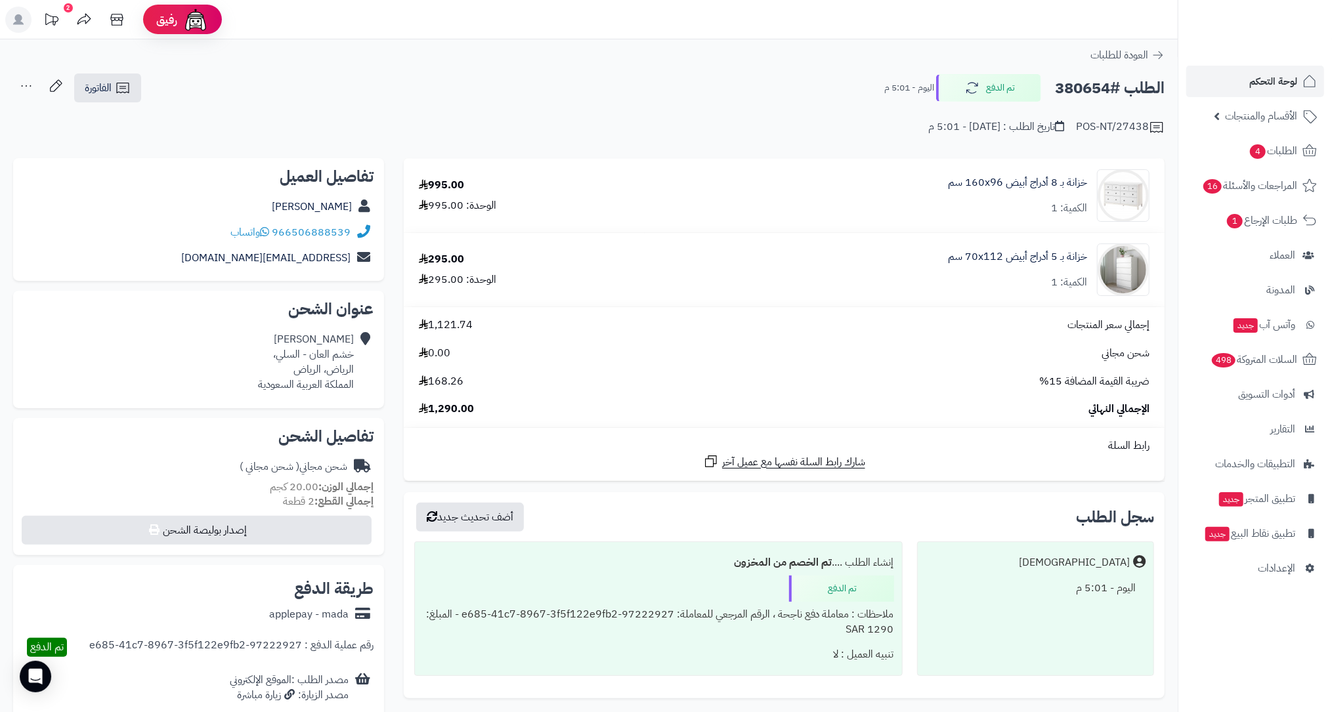
scroll to position [175, 0]
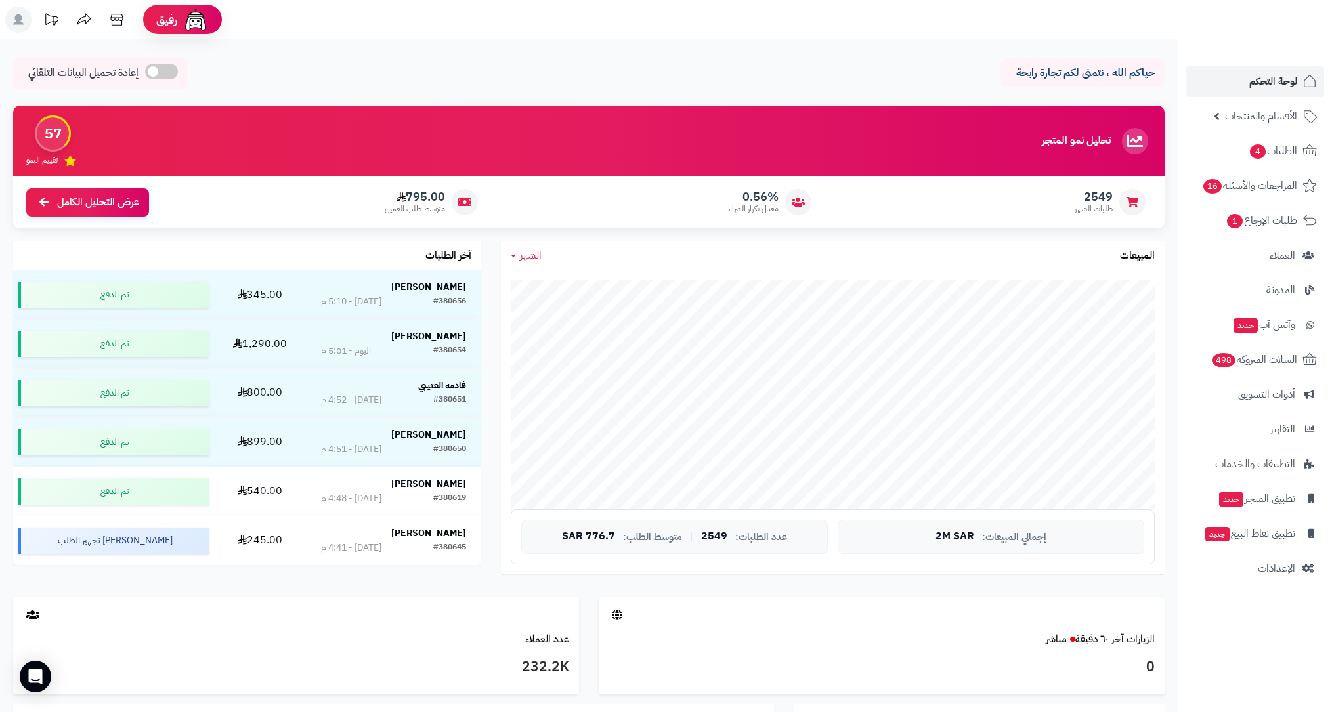
scroll to position [17, 0]
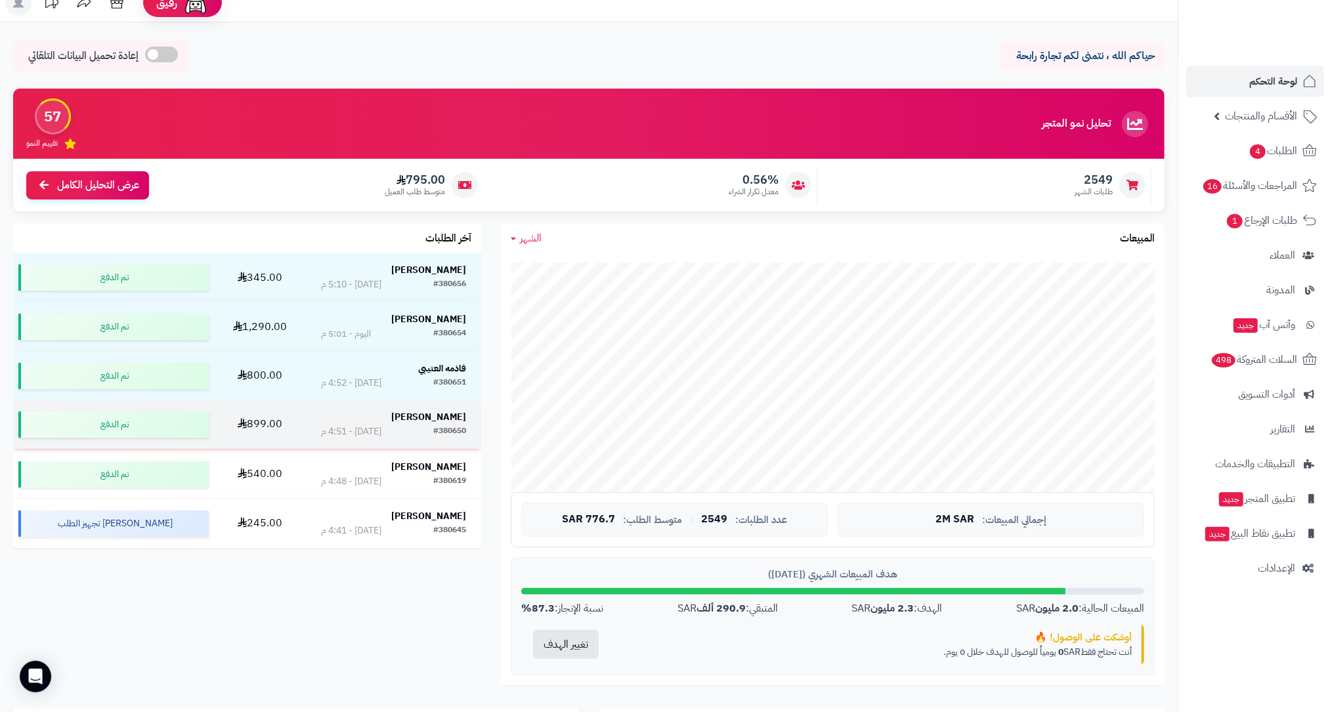
click at [419, 439] on td "[PERSON_NAME] #380650 [DATE] - 4:51 م" at bounding box center [394, 425] width 176 height 49
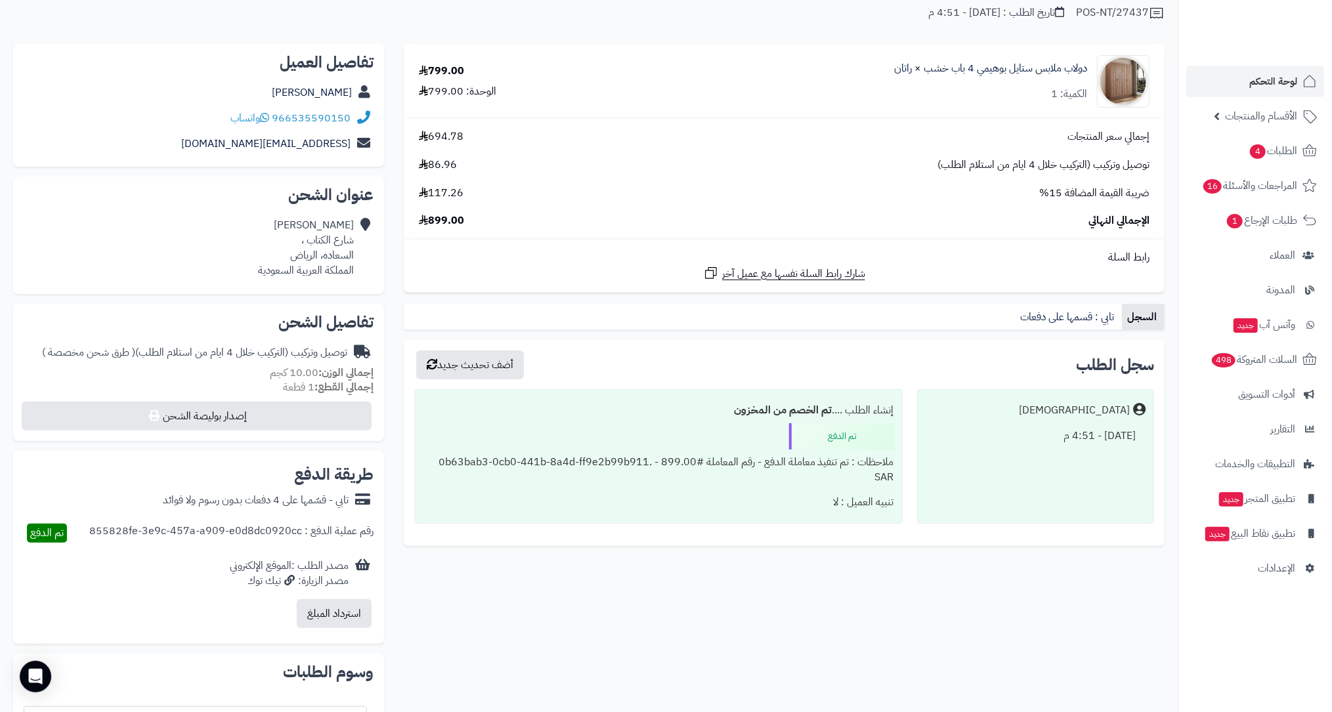
scroll to position [118, 0]
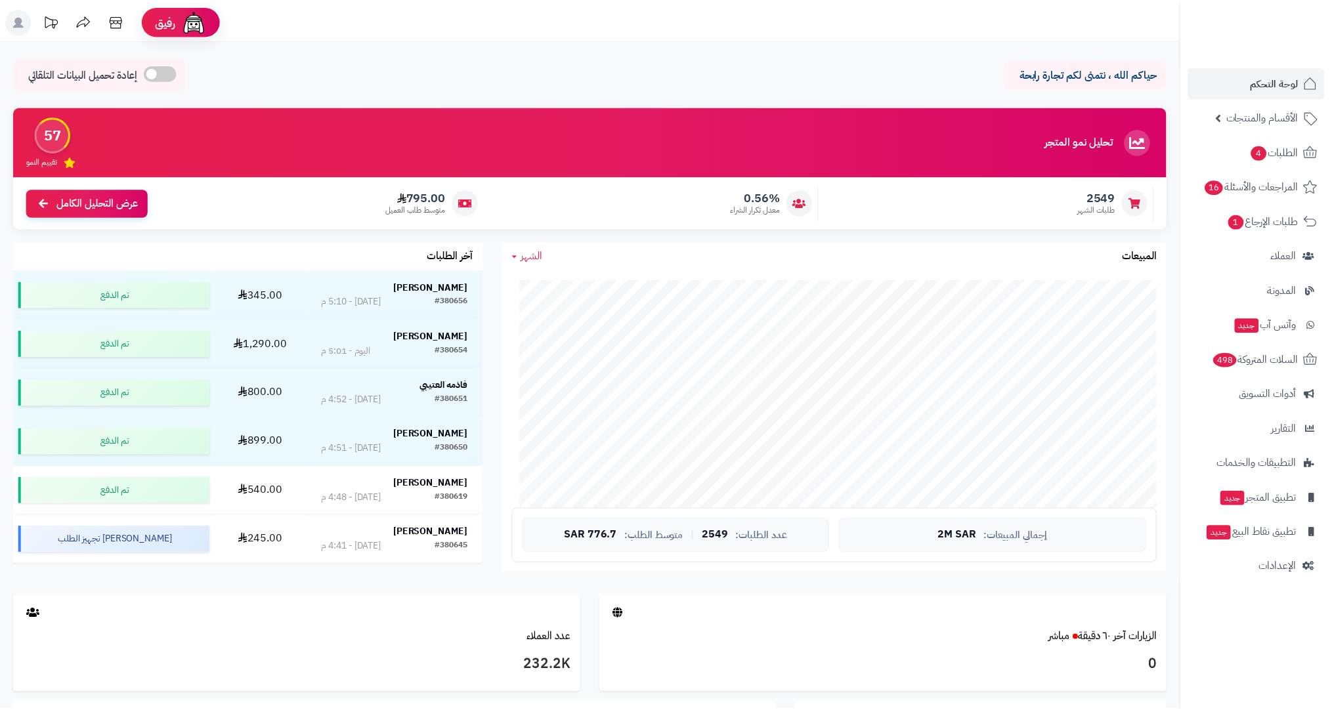
scroll to position [17, 0]
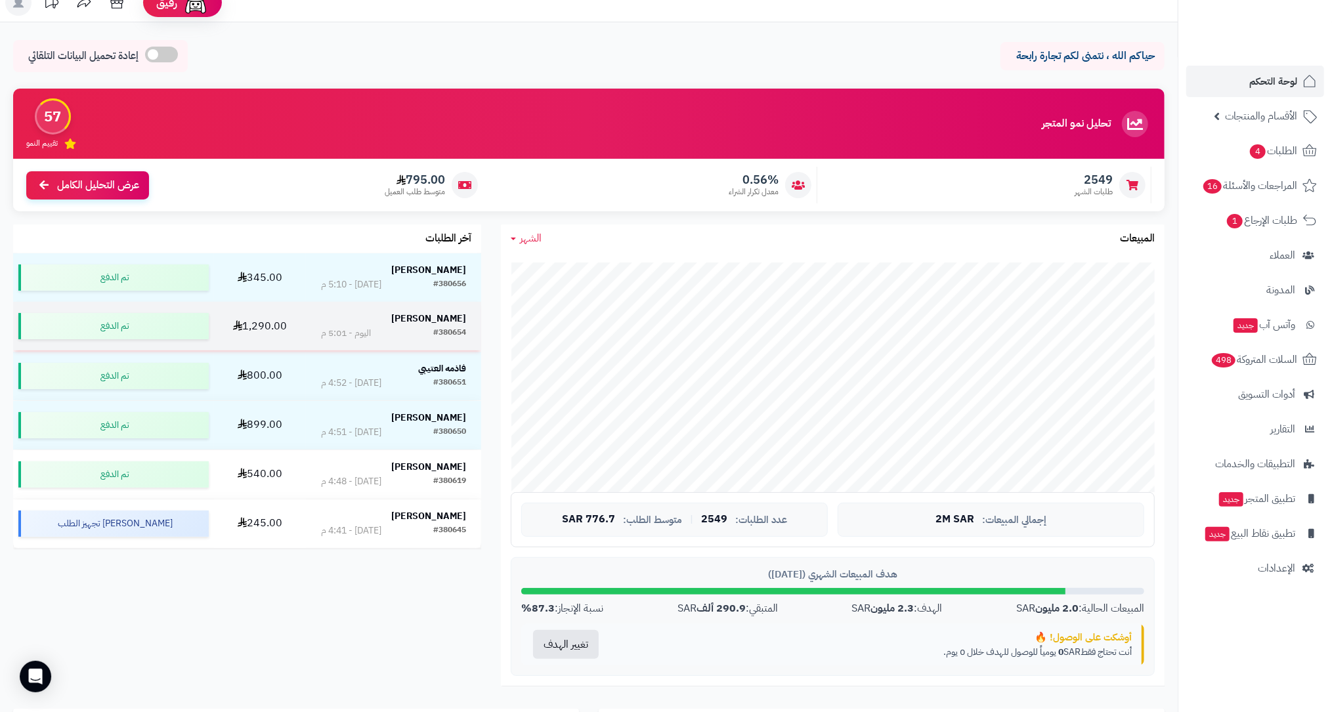
click at [433, 336] on div "#380654" at bounding box center [449, 333] width 33 height 13
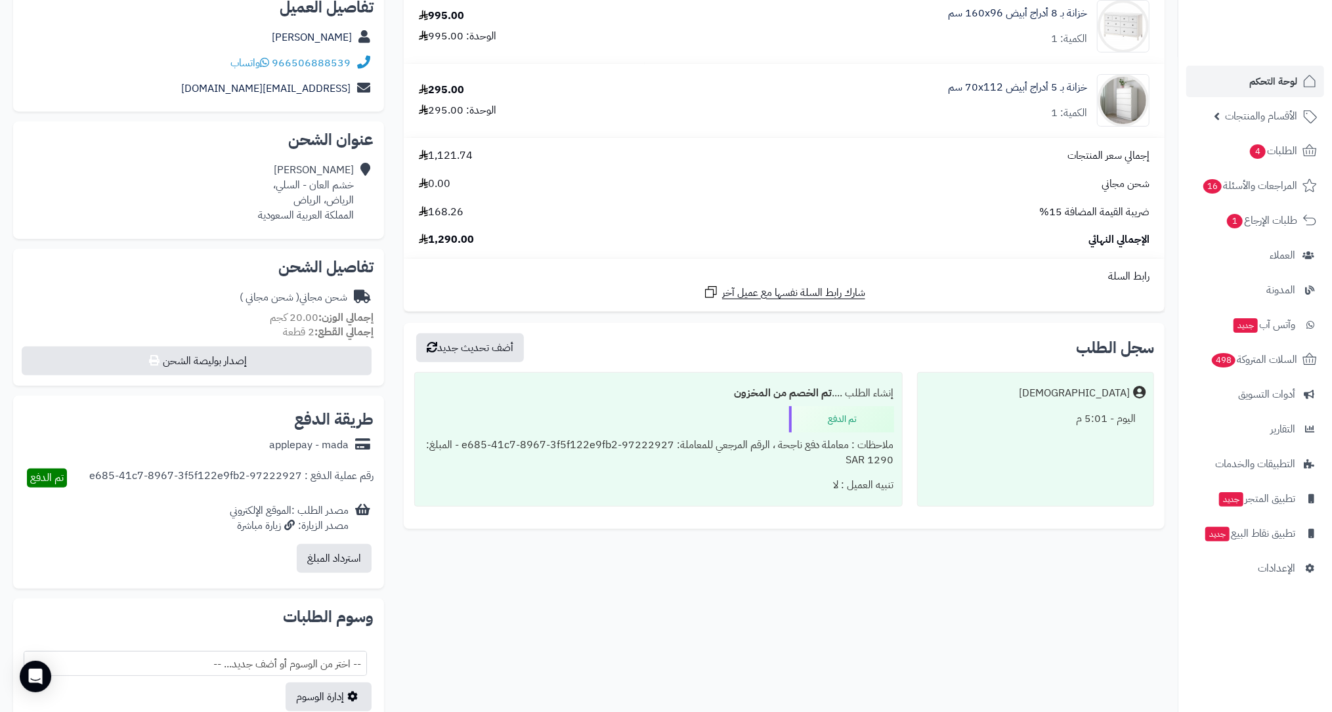
scroll to position [176, 0]
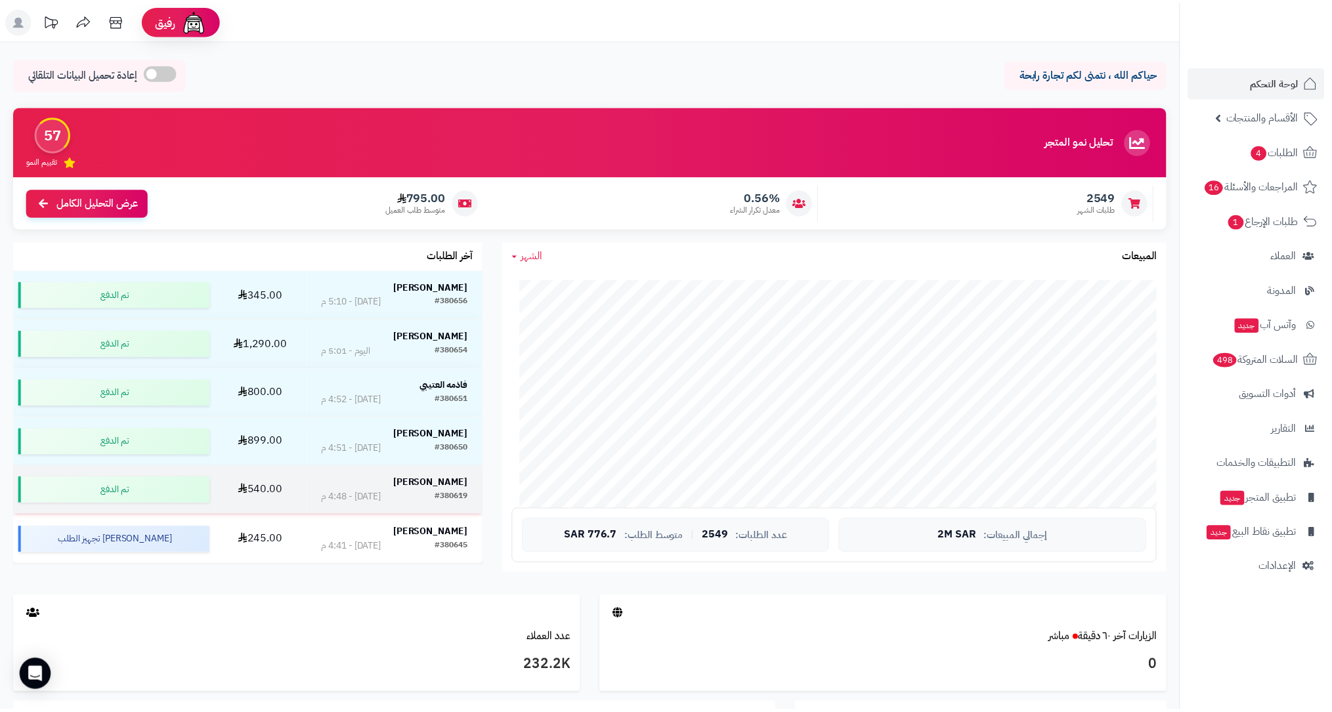
scroll to position [17, 0]
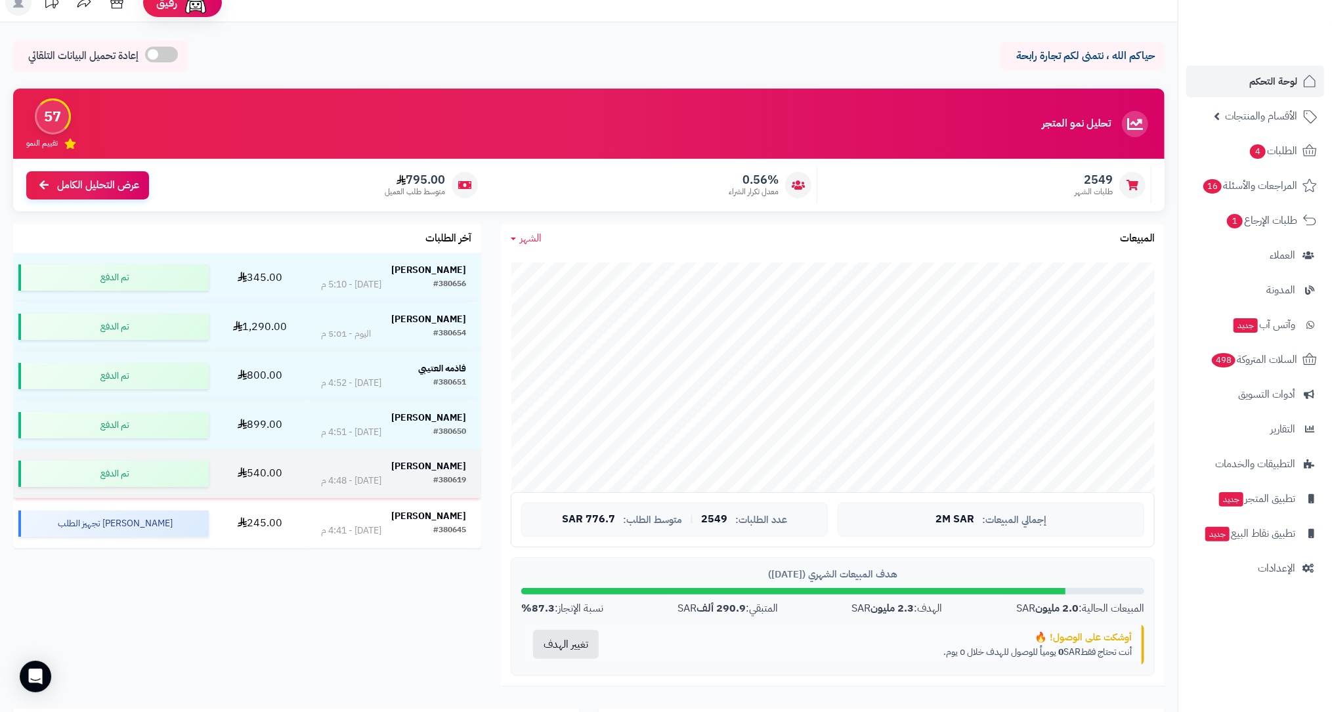
click at [420, 479] on div "#380619 [DATE] - 4:48 م" at bounding box center [394, 481] width 146 height 13
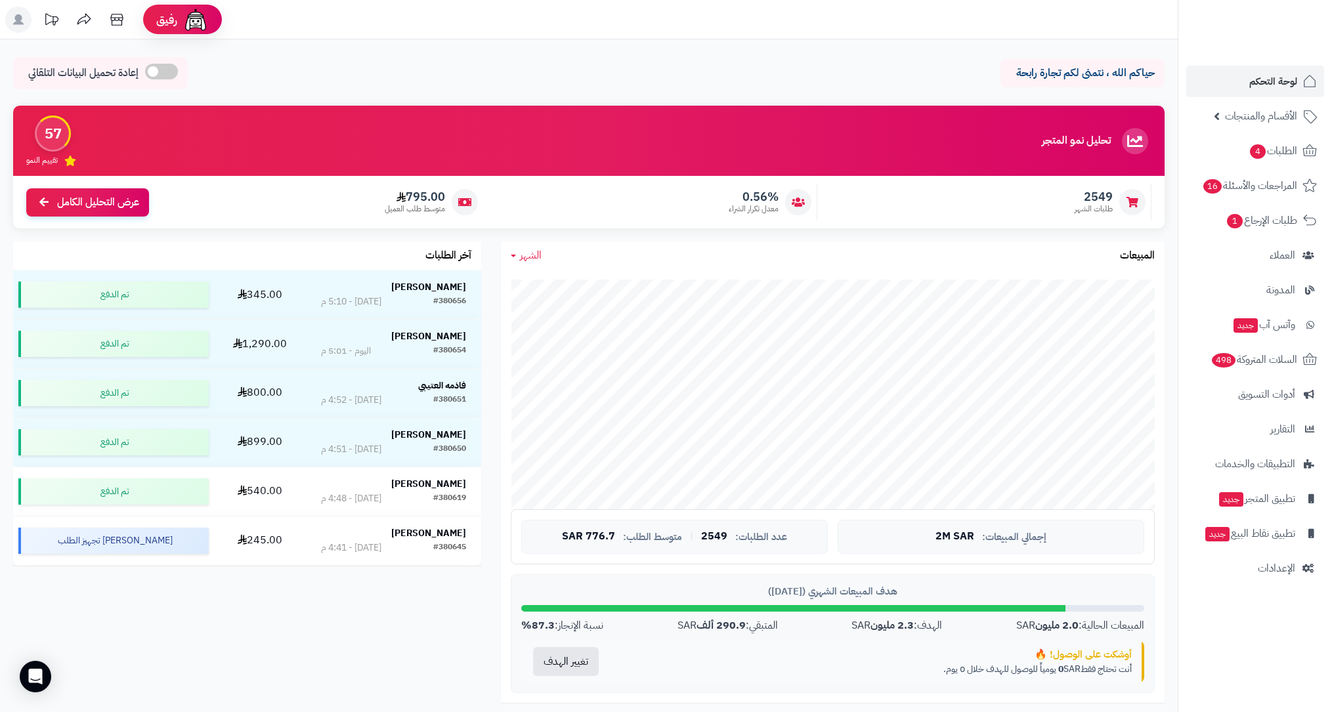
scroll to position [17, 0]
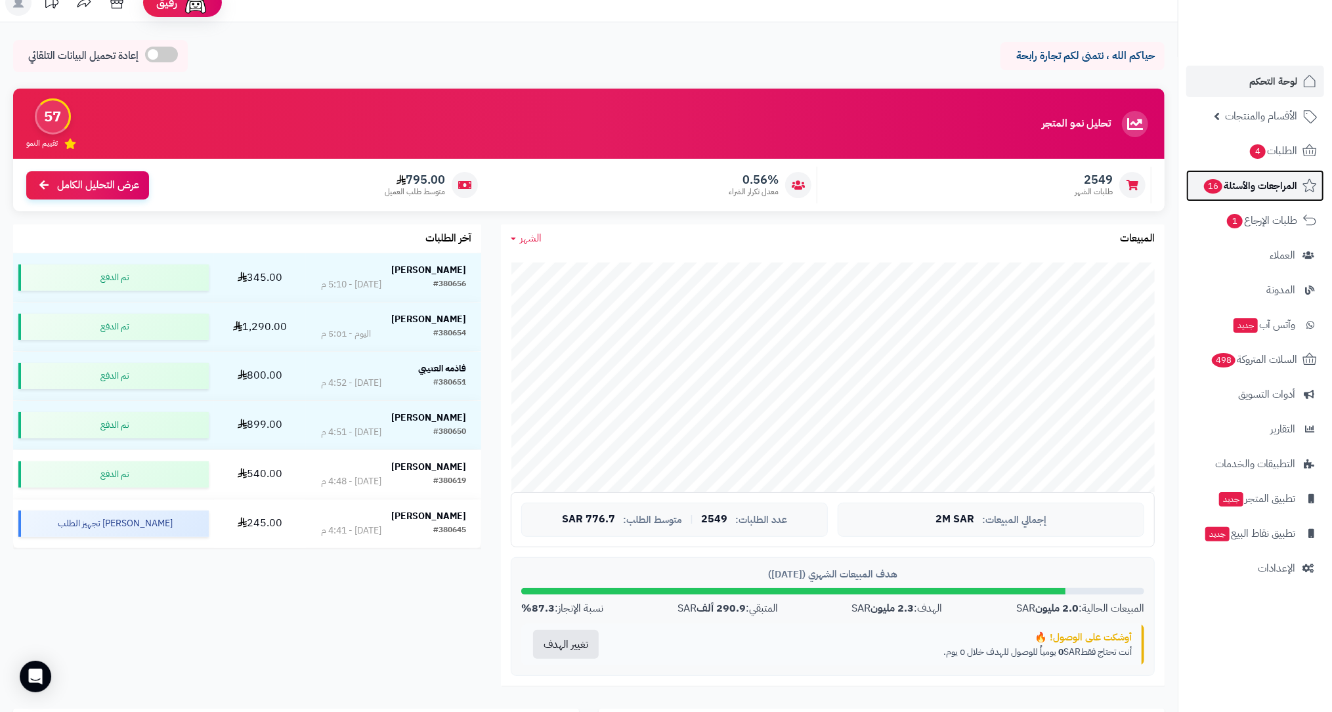
click at [1287, 170] on link "المراجعات والأسئلة 16" at bounding box center [1255, 186] width 138 height 32
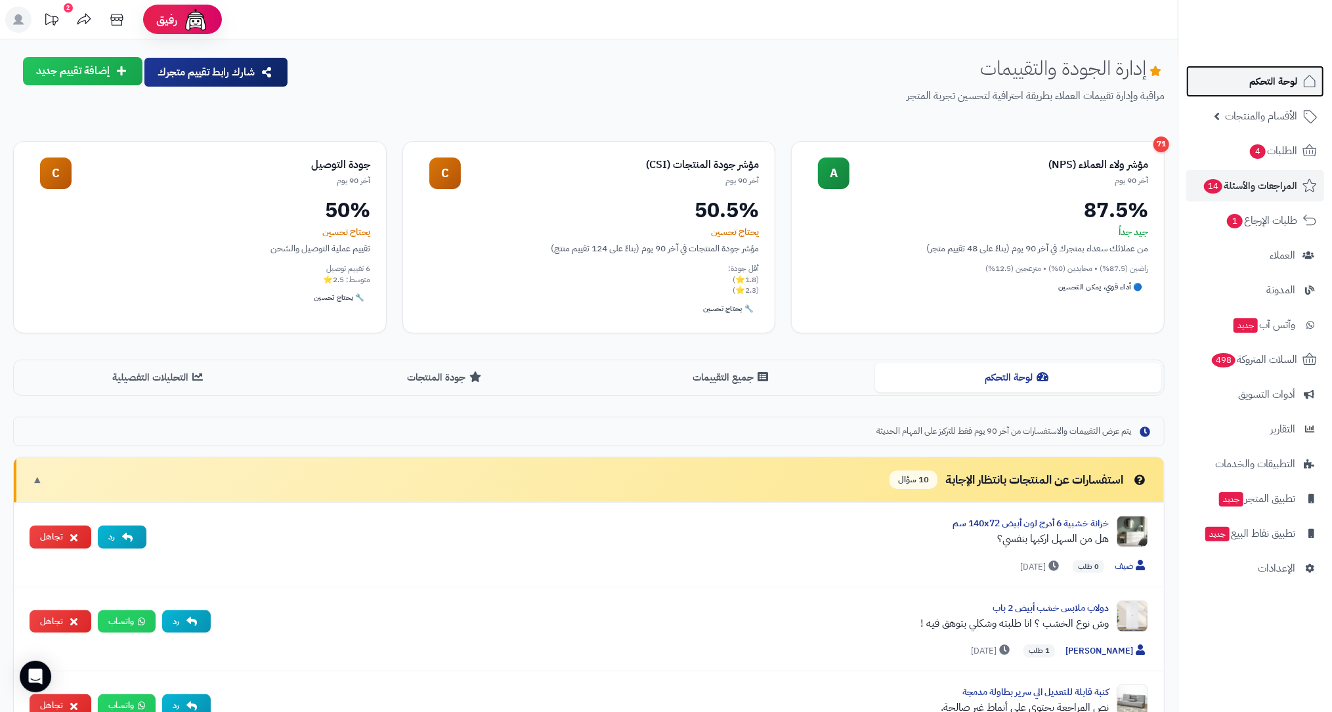
click at [1292, 74] on span "لوحة التحكم" at bounding box center [1273, 81] width 48 height 18
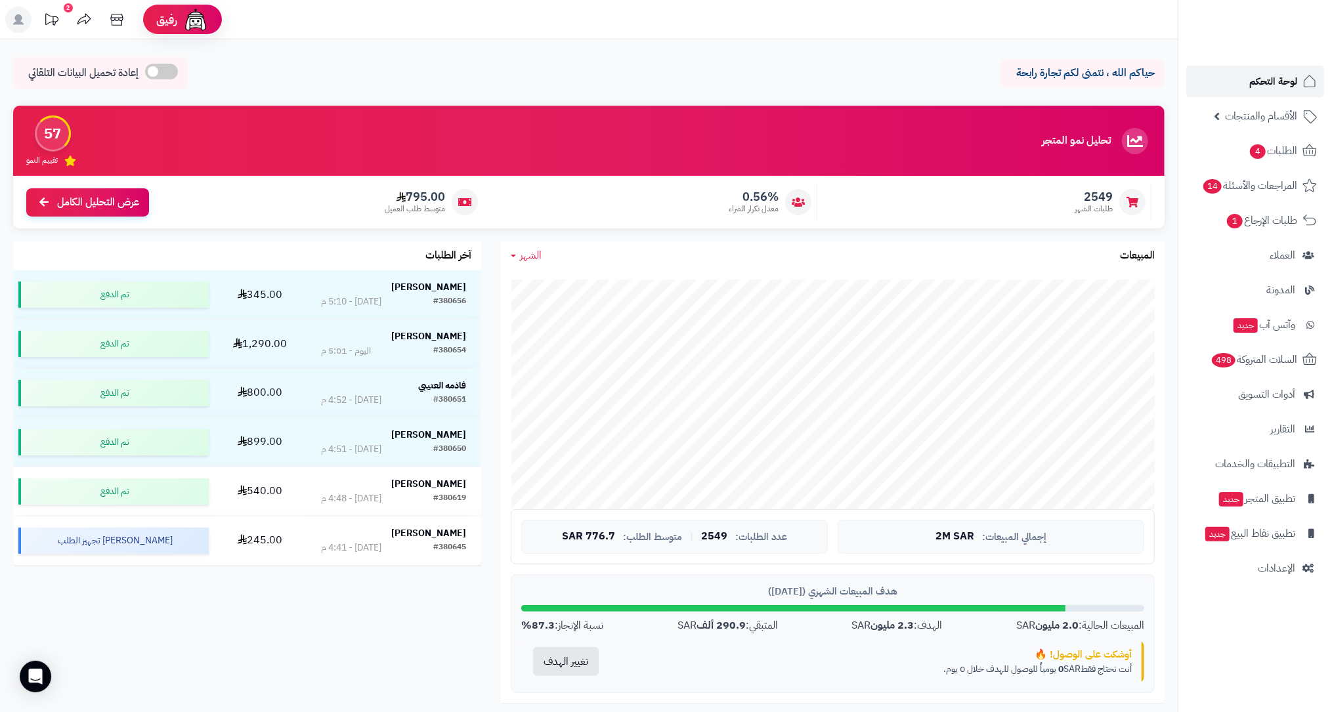
click at [1282, 70] on link "لوحة التحكم" at bounding box center [1255, 82] width 138 height 32
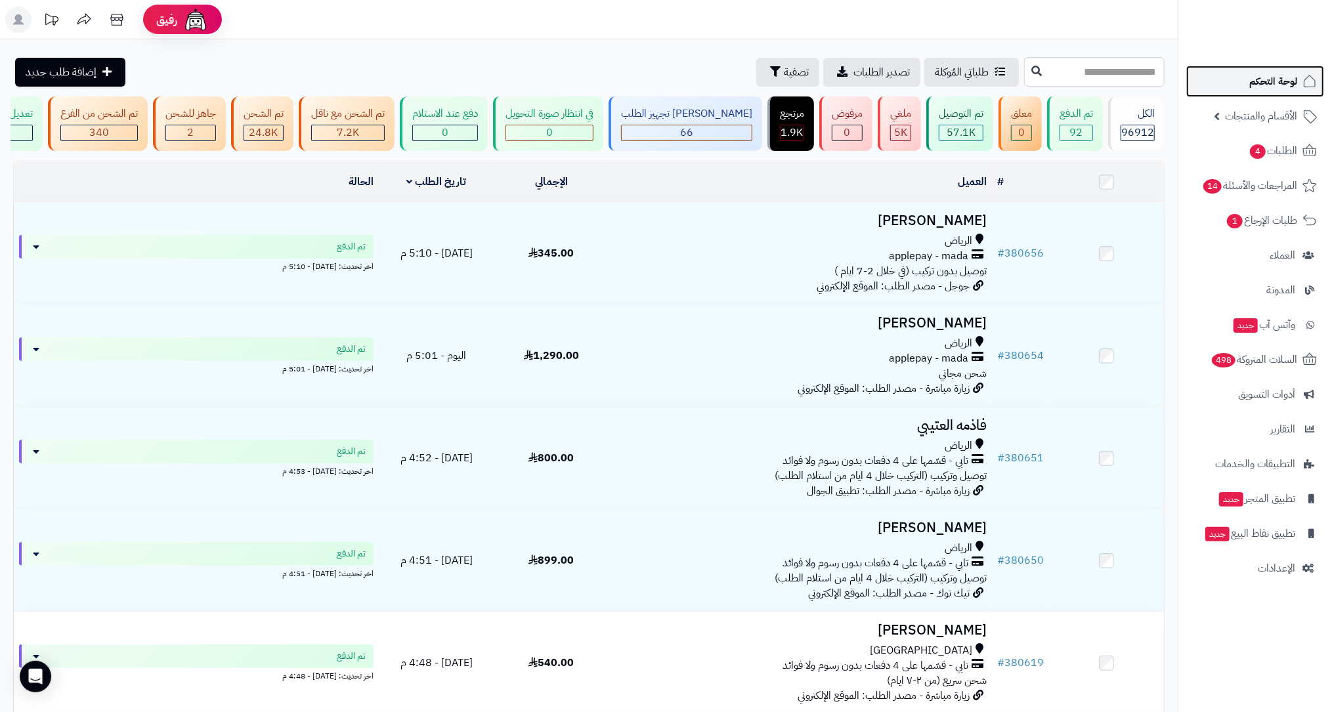
click at [1236, 68] on link "لوحة التحكم" at bounding box center [1255, 82] width 138 height 32
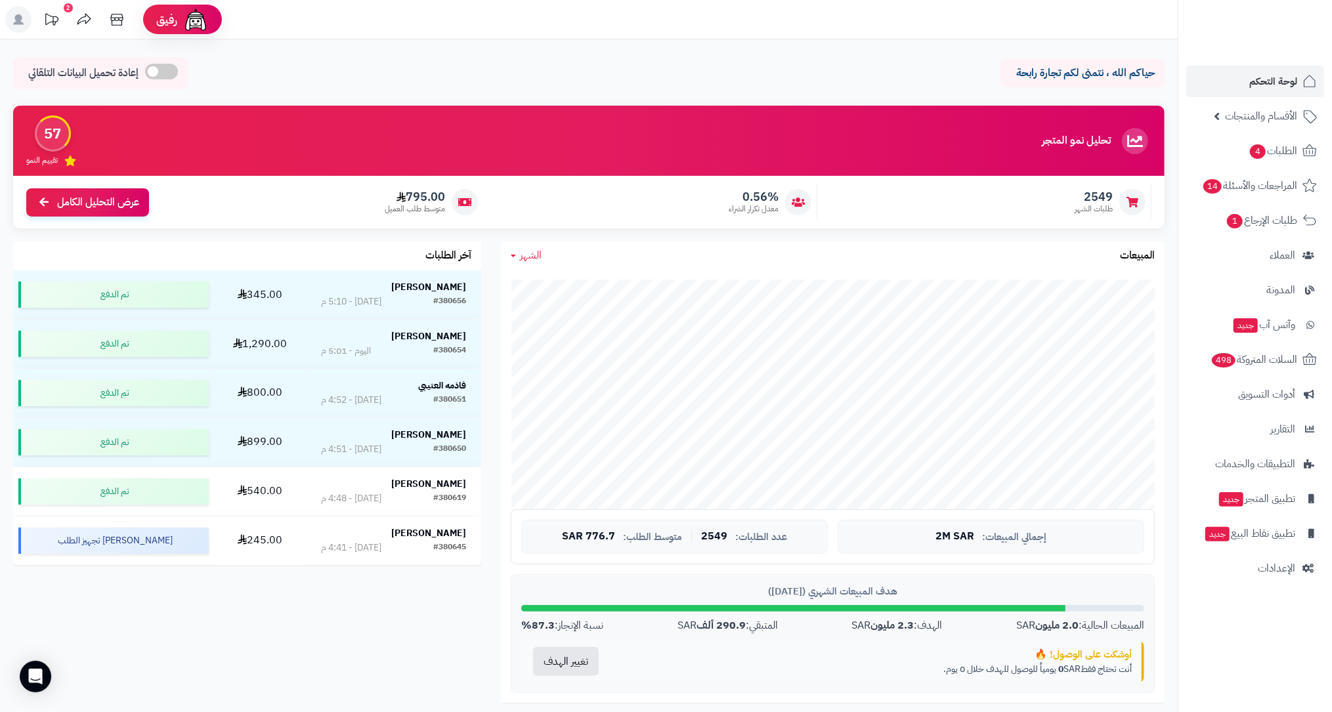
click at [1100, 190] on span "2549" at bounding box center [1094, 197] width 38 height 14
copy span "2549"
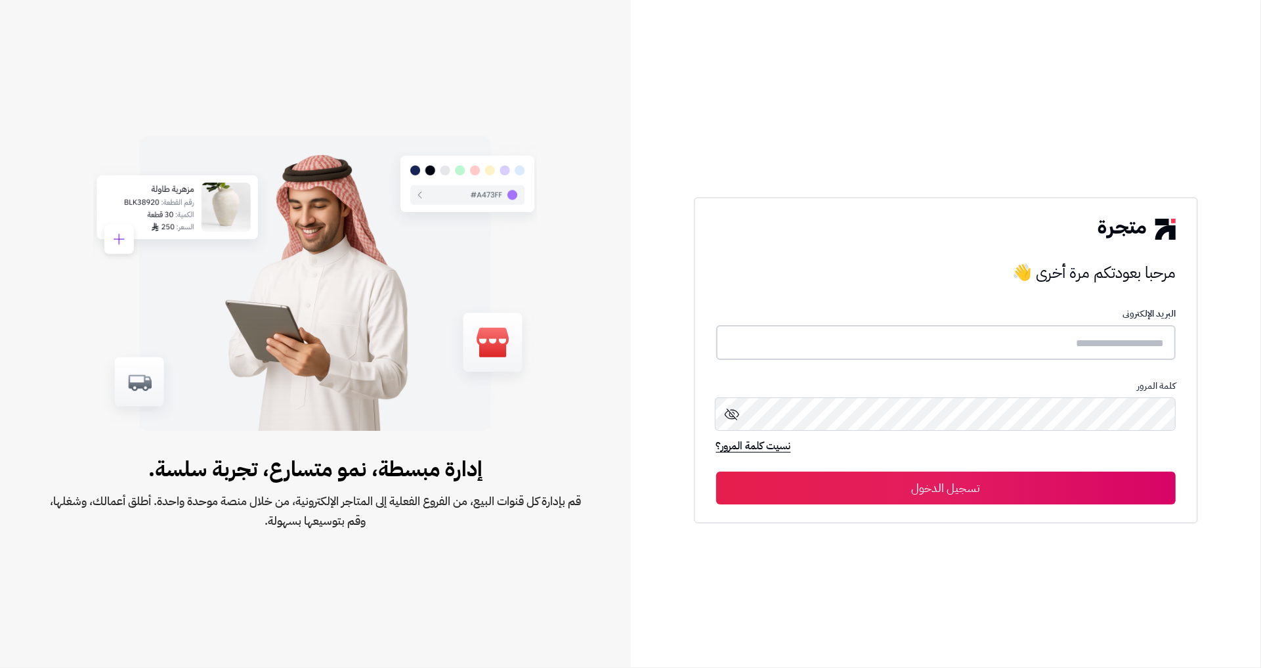
type input "**********"
click at [1100, 498] on button "تسجيل الدخول" at bounding box center [946, 487] width 460 height 33
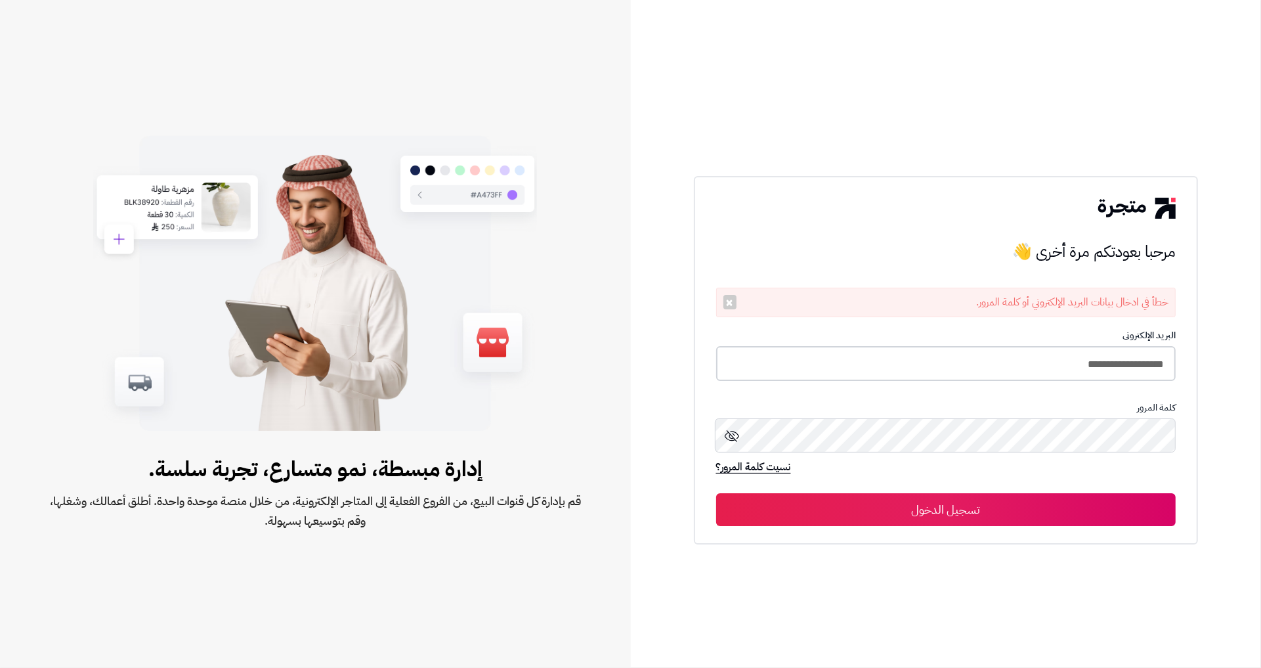
click at [1073, 366] on input "**********" at bounding box center [946, 363] width 460 height 35
type input "**********"
click at [716, 492] on button "تسجيل الدخول" at bounding box center [946, 508] width 460 height 33
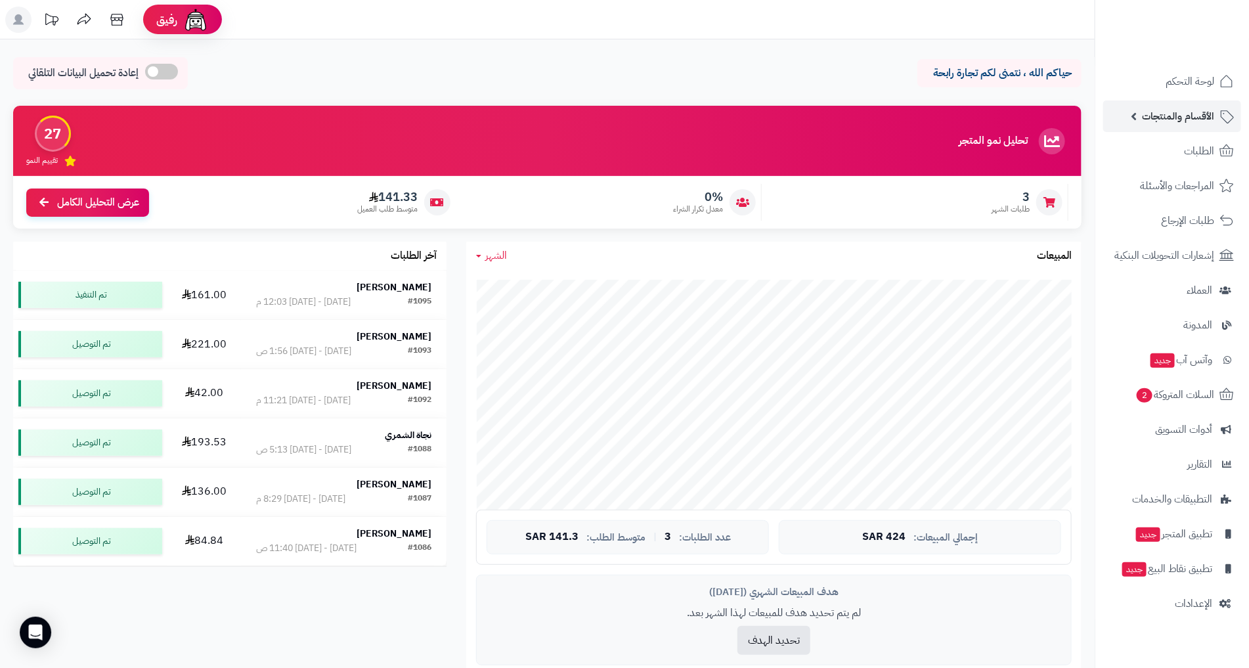
click at [1150, 117] on span "الأقسام والمنتجات" at bounding box center [1178, 116] width 72 height 18
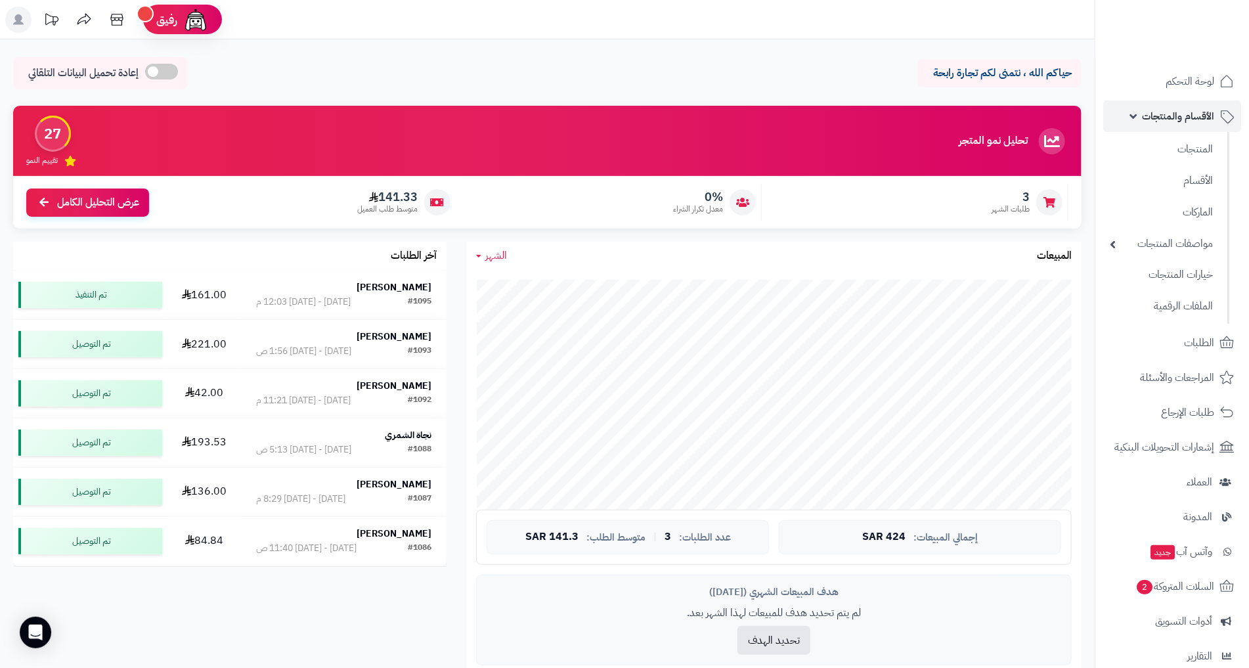
click at [1158, 117] on span "الأقسام والمنتجات" at bounding box center [1178, 116] width 72 height 18
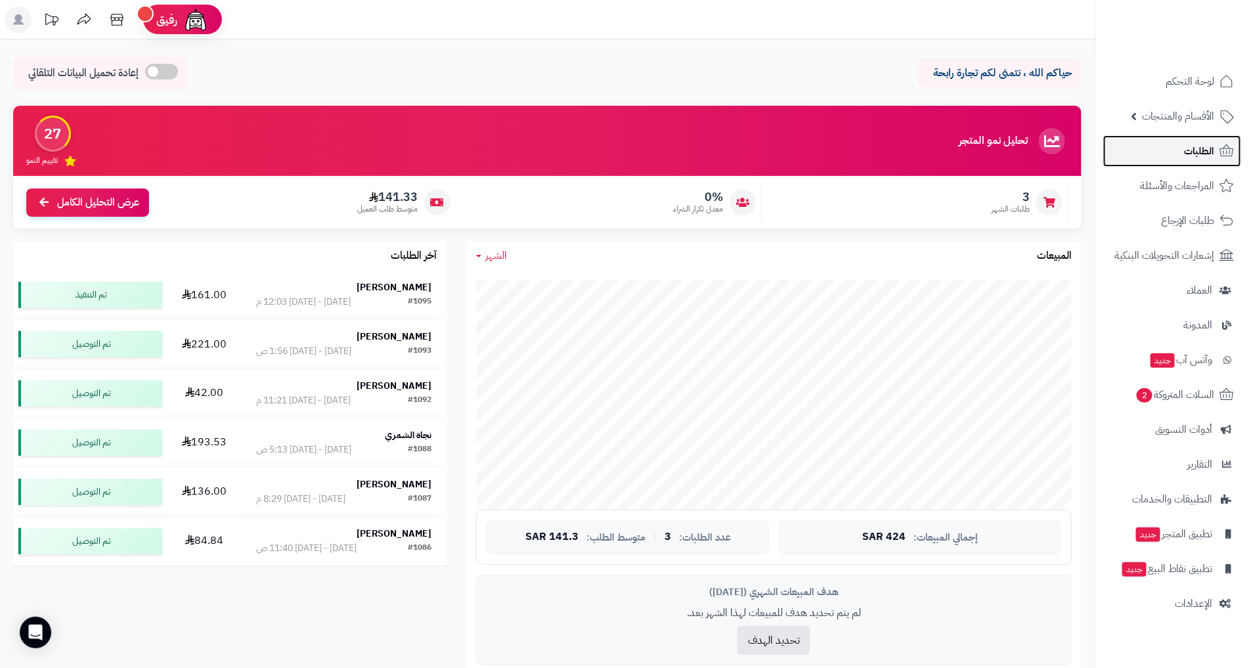
click at [1169, 150] on link "الطلبات" at bounding box center [1172, 151] width 138 height 32
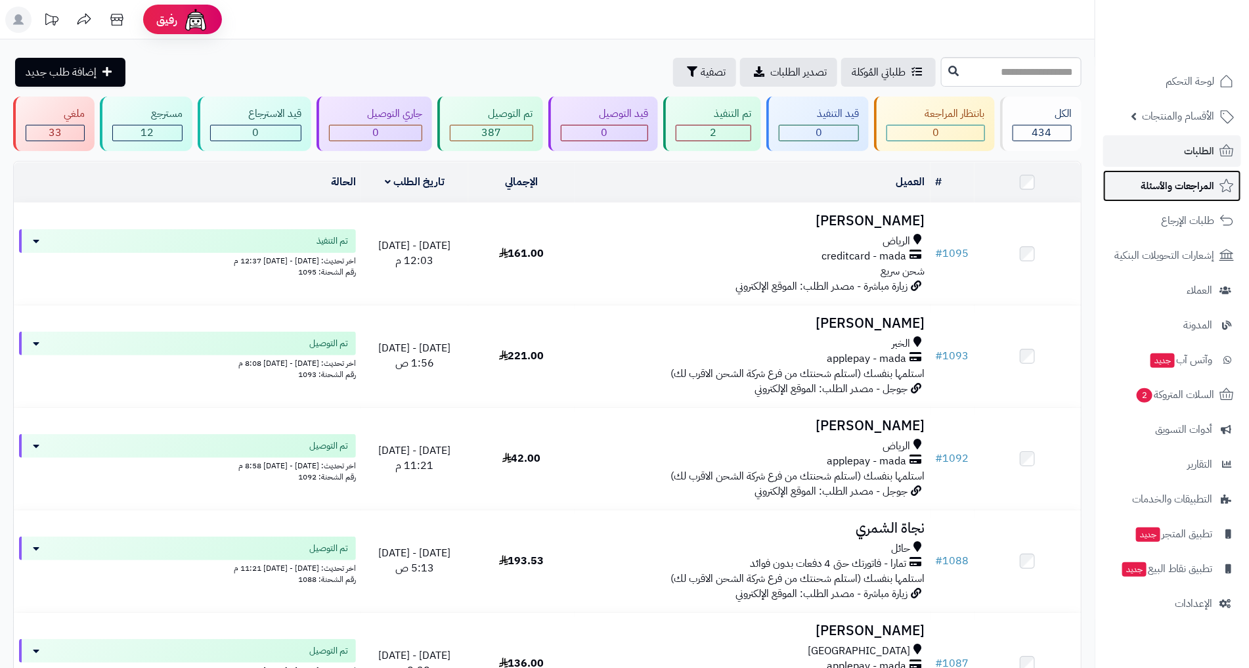
click at [1173, 179] on span "المراجعات والأسئلة" at bounding box center [1177, 186] width 74 height 18
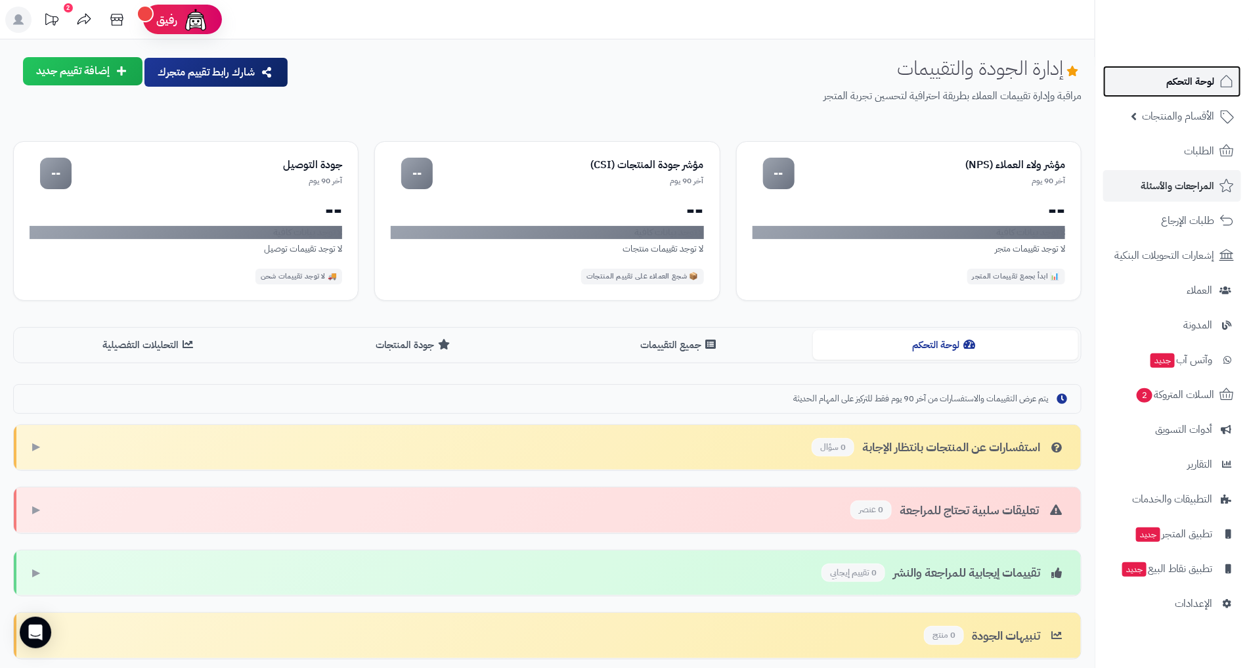
click at [1212, 88] on span "لوحة التحكم" at bounding box center [1190, 81] width 48 height 18
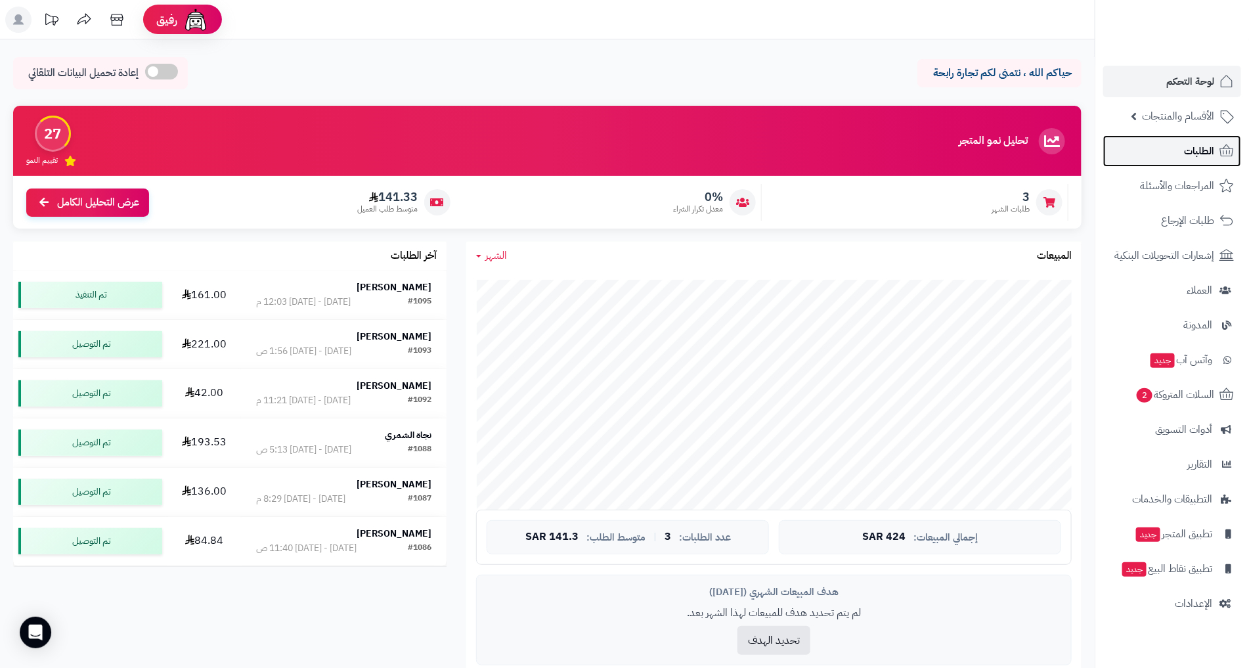
click at [1212, 157] on span "الطلبات" at bounding box center [1199, 151] width 30 height 18
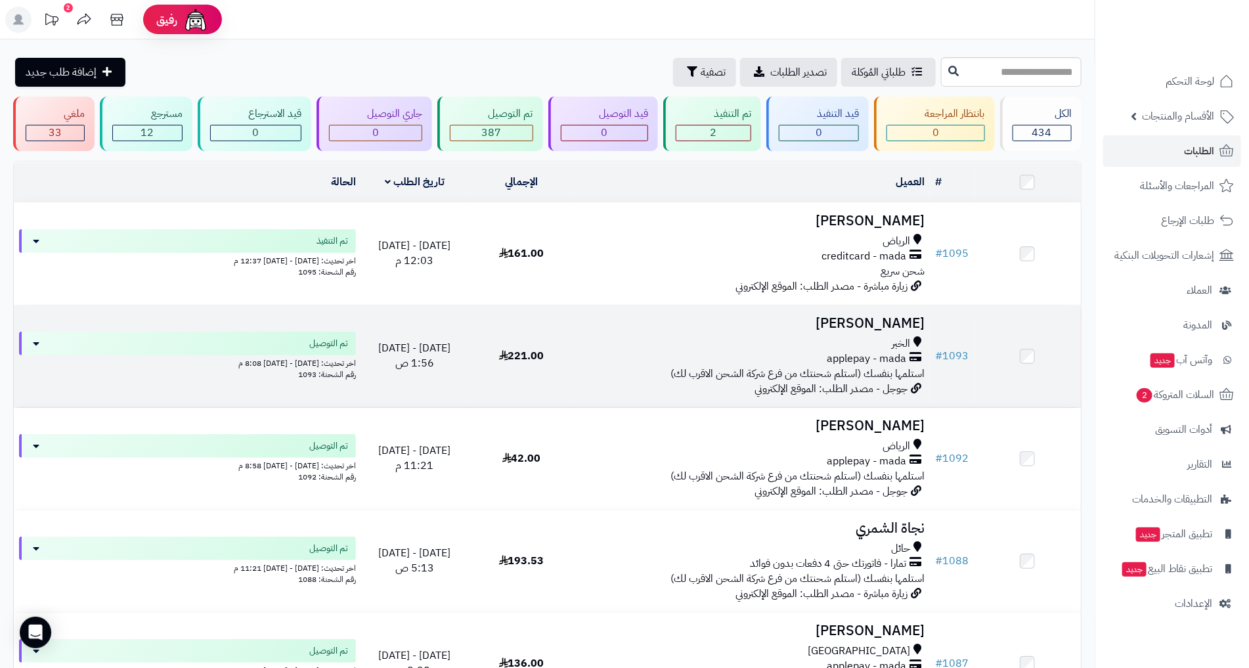
click at [867, 360] on span "applepay - mada" at bounding box center [866, 358] width 79 height 15
